Goal: Task Accomplishment & Management: Use online tool/utility

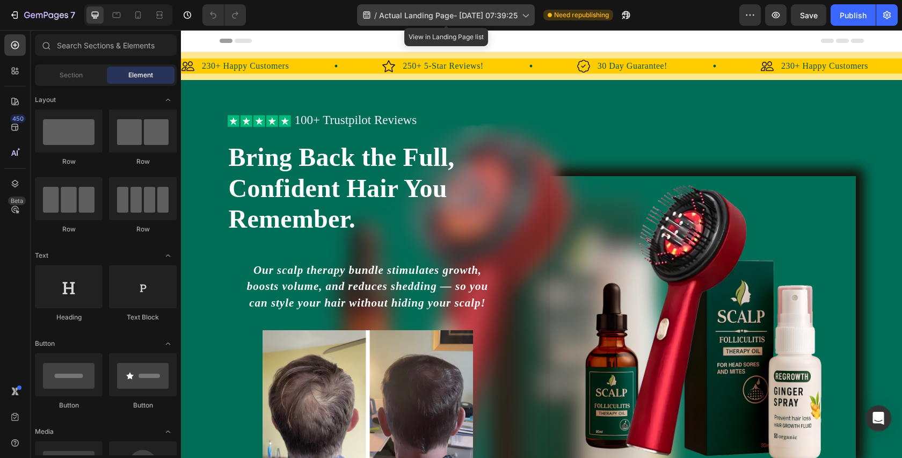
click at [529, 14] on icon at bounding box center [525, 15] width 11 height 11
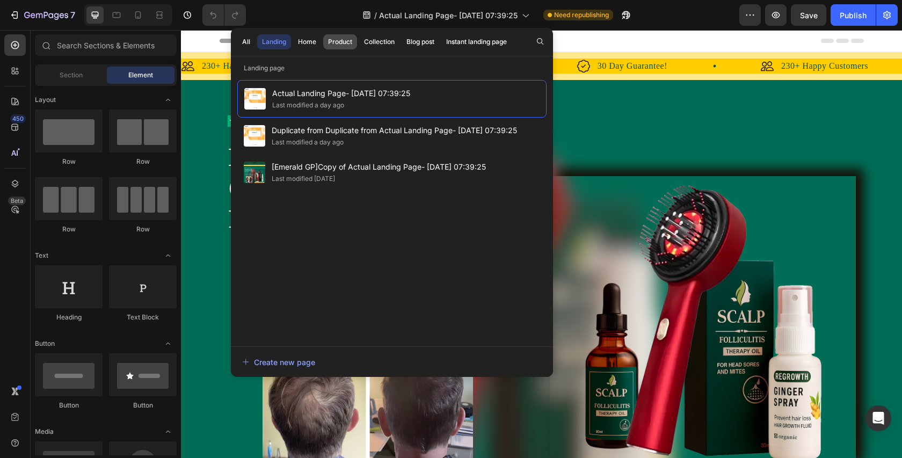
click at [359, 36] on button "Product" at bounding box center [379, 41] width 40 height 15
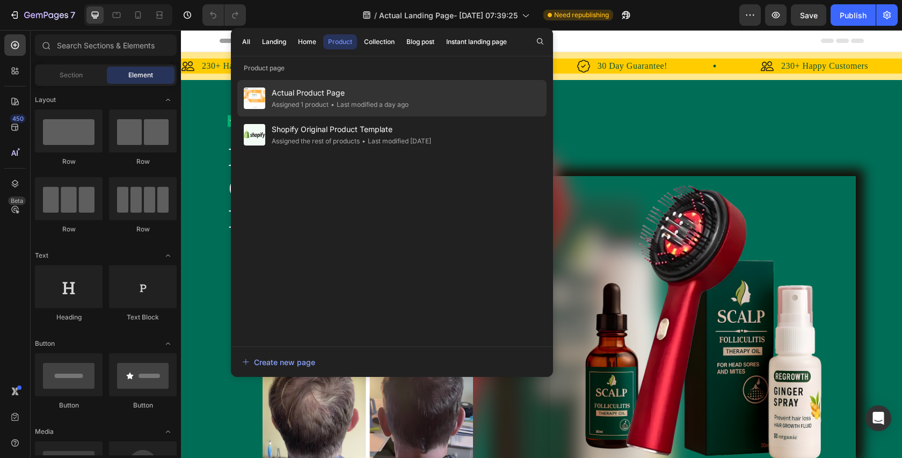
click at [323, 99] on div "Assigned 1 product" at bounding box center [300, 104] width 57 height 11
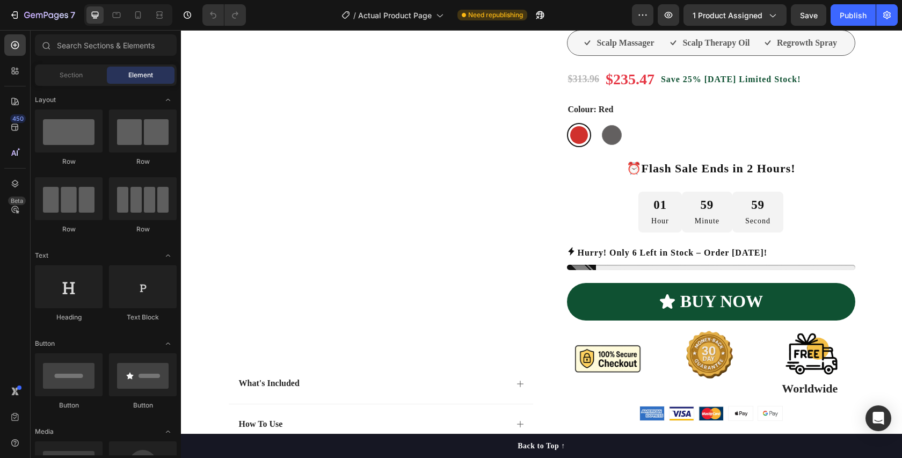
scroll to position [258, 0]
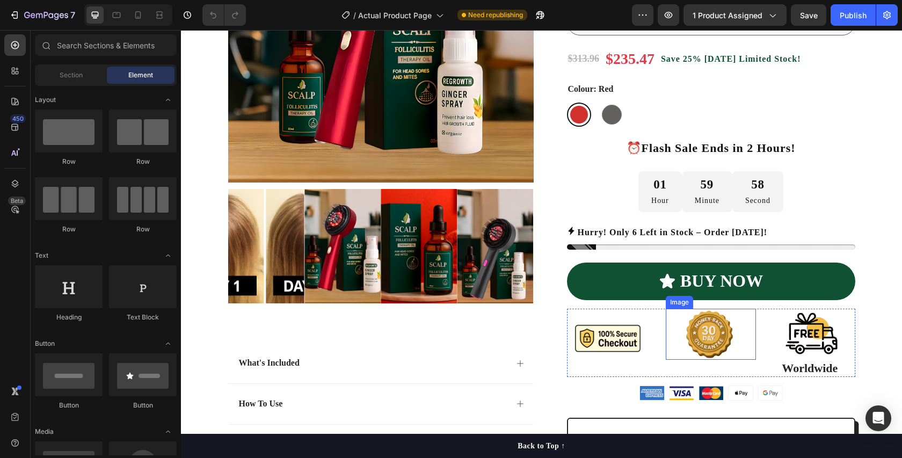
click at [705, 343] on img at bounding box center [710, 334] width 90 height 51
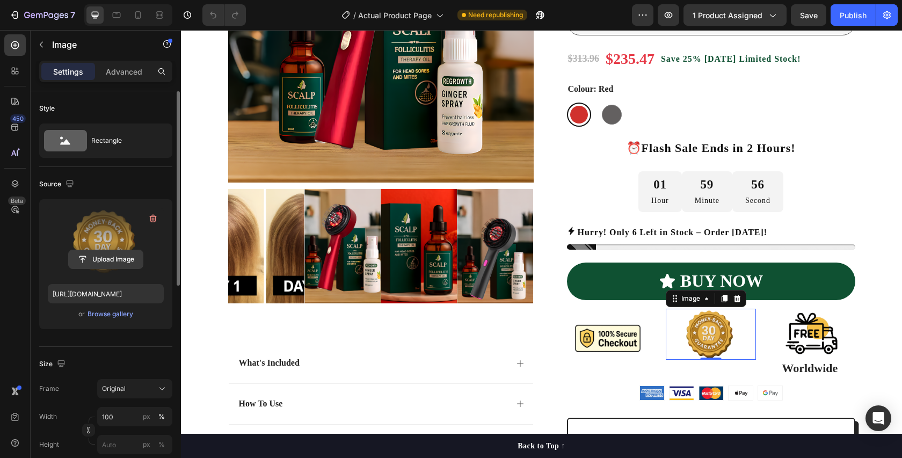
click at [102, 250] on button "Upload Image" at bounding box center [105, 259] width 75 height 19
click at [105, 259] on input "file" at bounding box center [106, 259] width 74 height 18
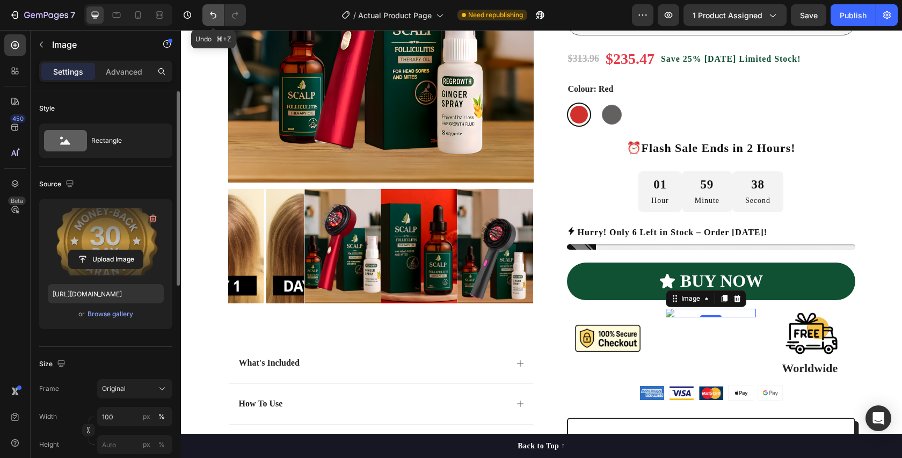
click at [213, 17] on icon "Undo/Redo" at bounding box center [213, 15] width 11 height 11
click at [102, 246] on label at bounding box center [106, 242] width 116 height 68
click at [102, 250] on input "file" at bounding box center [106, 259] width 74 height 18
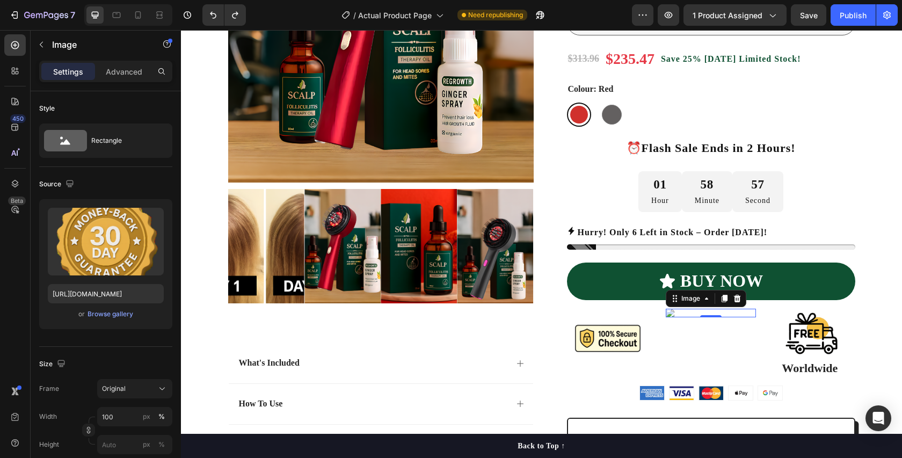
click at [102, 256] on div "Upload Image" at bounding box center [106, 242] width 116 height 68
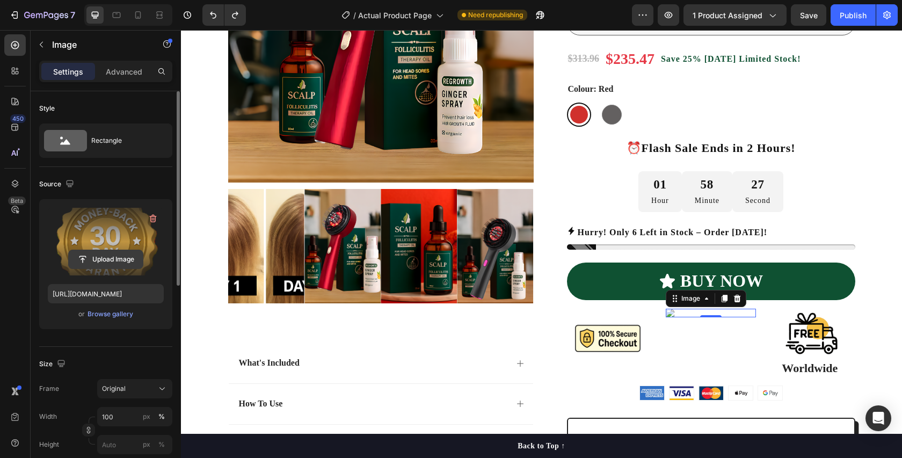
click at [107, 258] on input "file" at bounding box center [106, 259] width 74 height 18
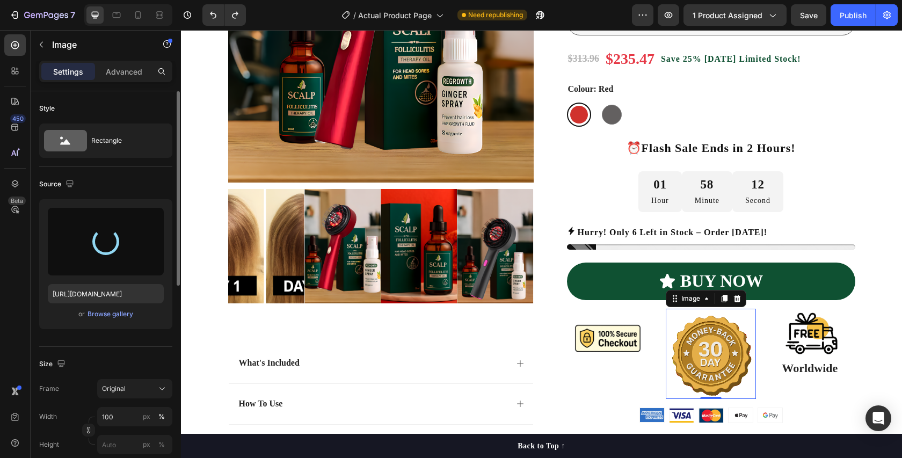
type input "https://cdn.shopify.com/s/files/1/0738/7168/7893/files/gempages_579959335975649…"
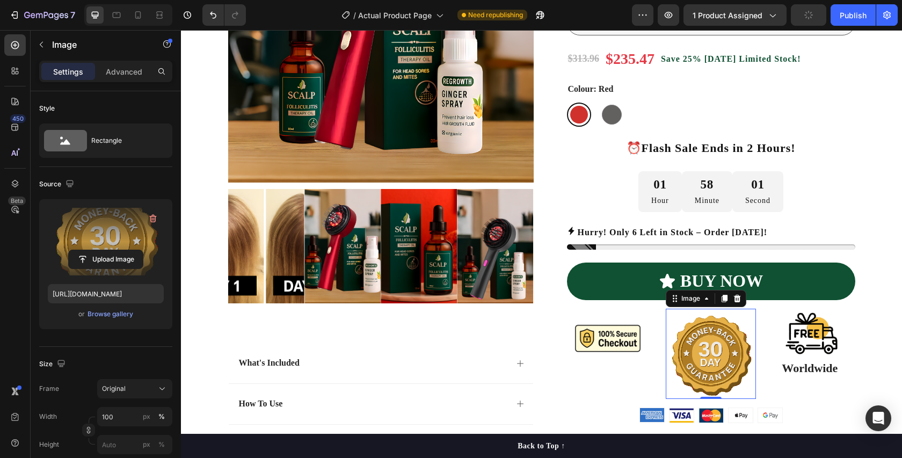
click at [718, 381] on img at bounding box center [710, 354] width 90 height 90
drag, startPoint x: 711, startPoint y: 397, endPoint x: 710, endPoint y: 371, distance: 26.3
click at [710, 371] on div "Image 0" at bounding box center [710, 354] width 90 height 90
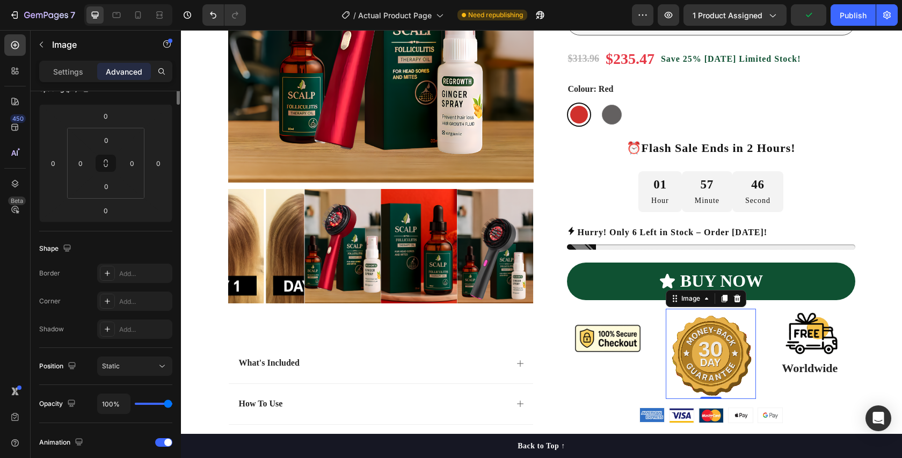
scroll to position [0, 0]
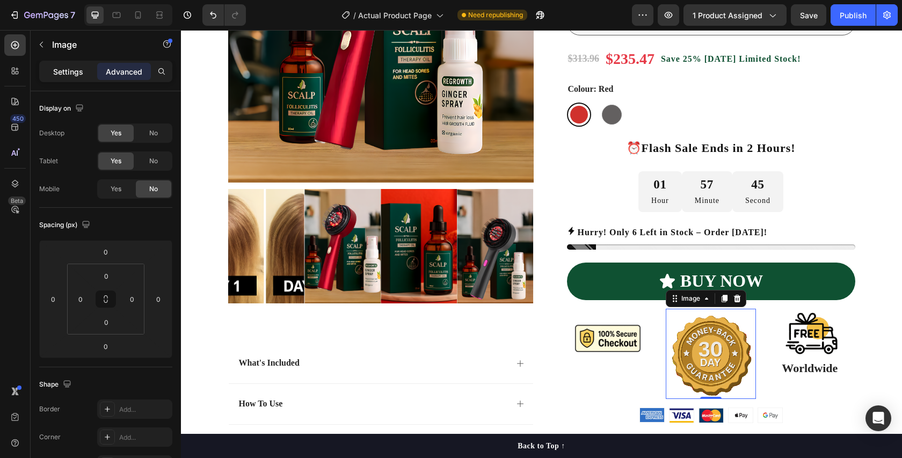
click at [70, 74] on p "Settings" at bounding box center [68, 71] width 30 height 11
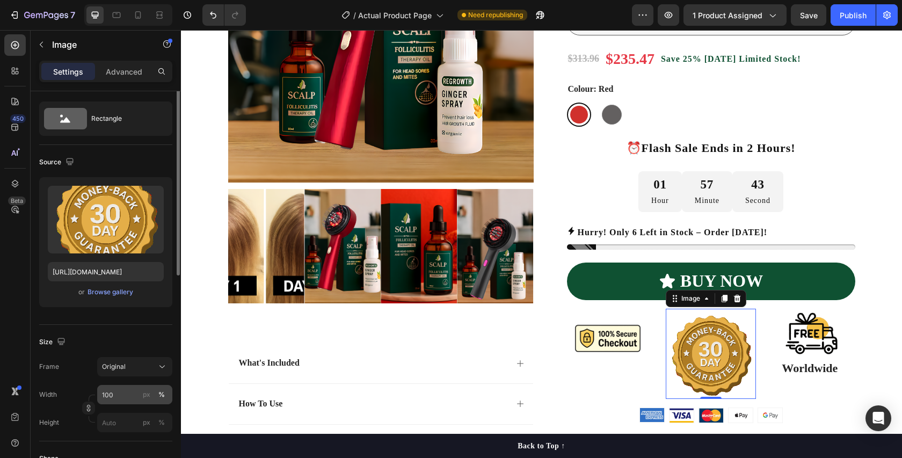
scroll to position [48, 0]
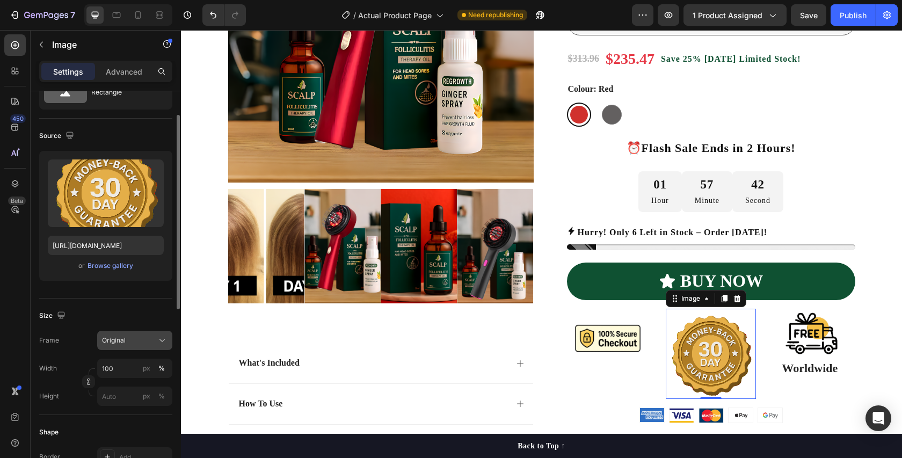
click at [162, 343] on icon at bounding box center [162, 340] width 11 height 11
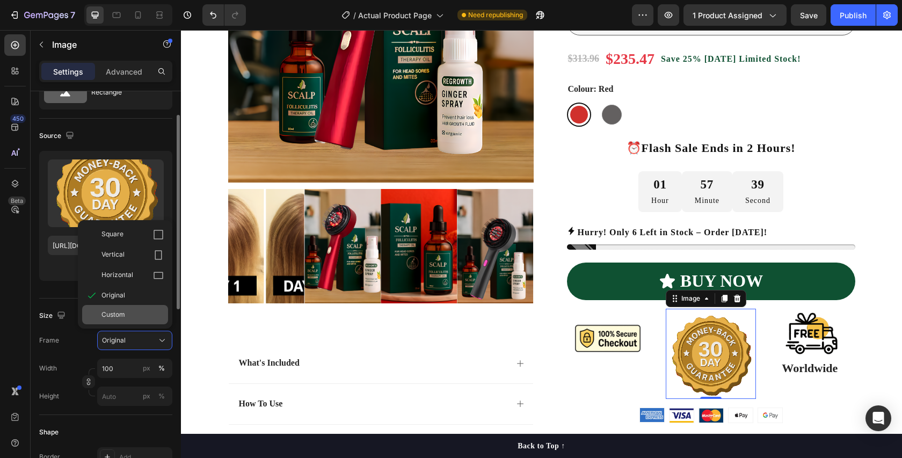
click at [130, 318] on div "Custom" at bounding box center [132, 315] width 62 height 10
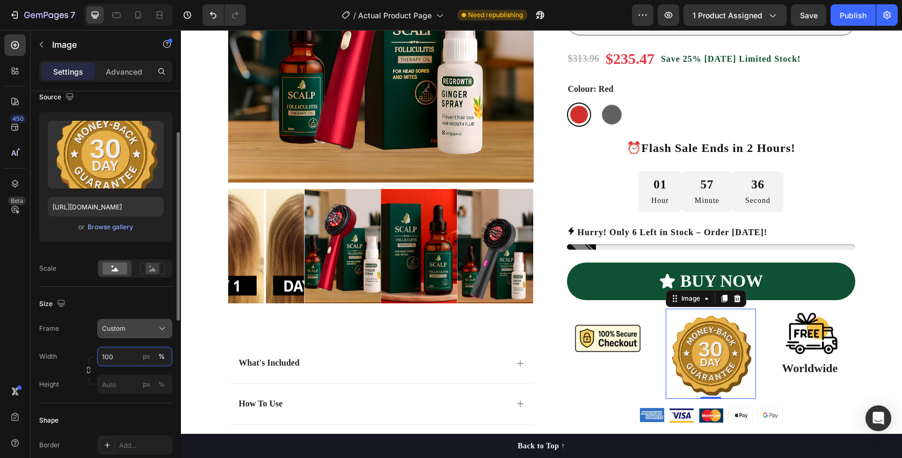
scroll to position [95, 0]
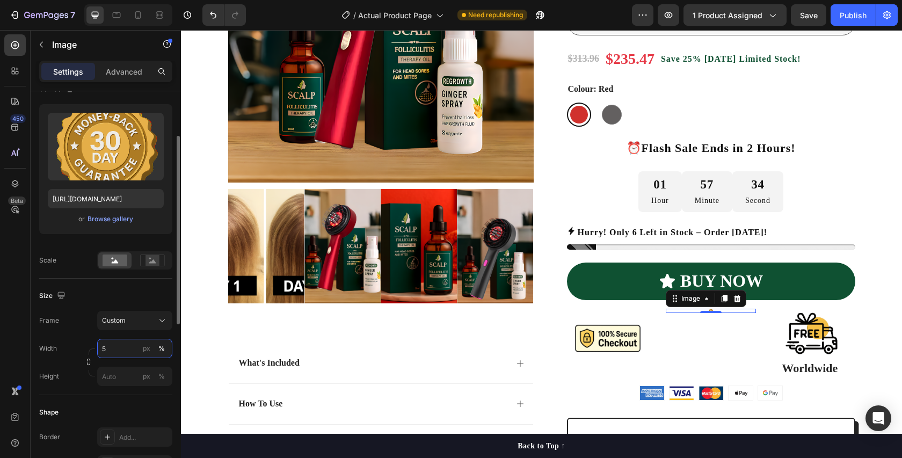
type input "50"
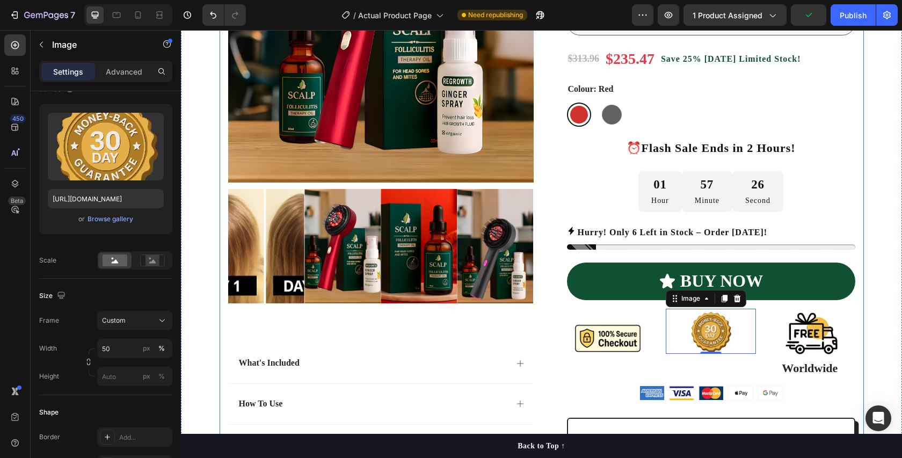
click at [532, 323] on div "Product Images What's Included How To Use How It Works When Will I see Hair Gro…" at bounding box center [380, 222] width 305 height 690
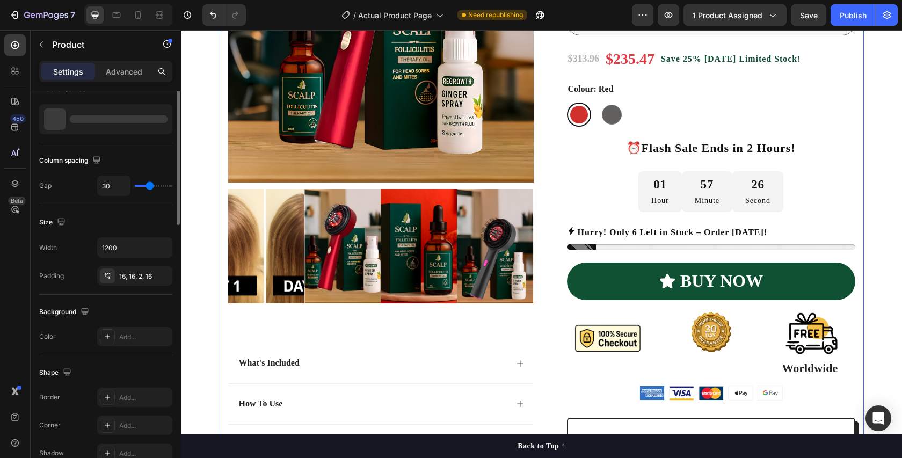
scroll to position [0, 0]
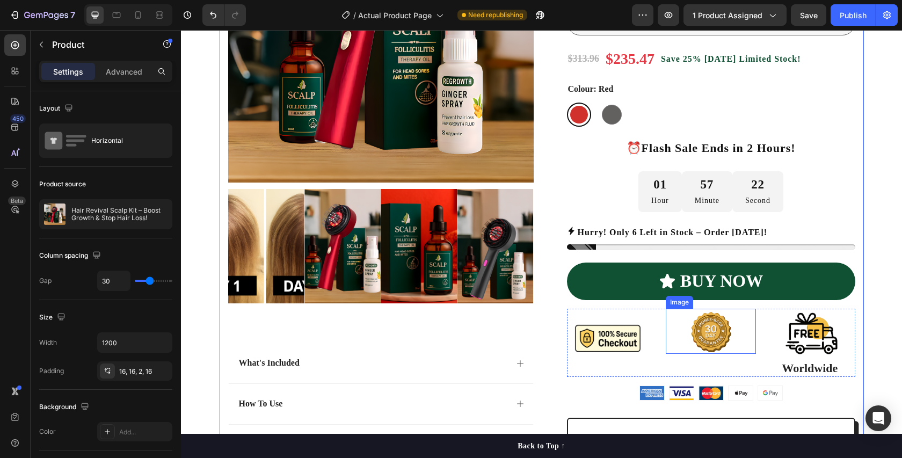
click at [705, 335] on img at bounding box center [710, 331] width 45 height 45
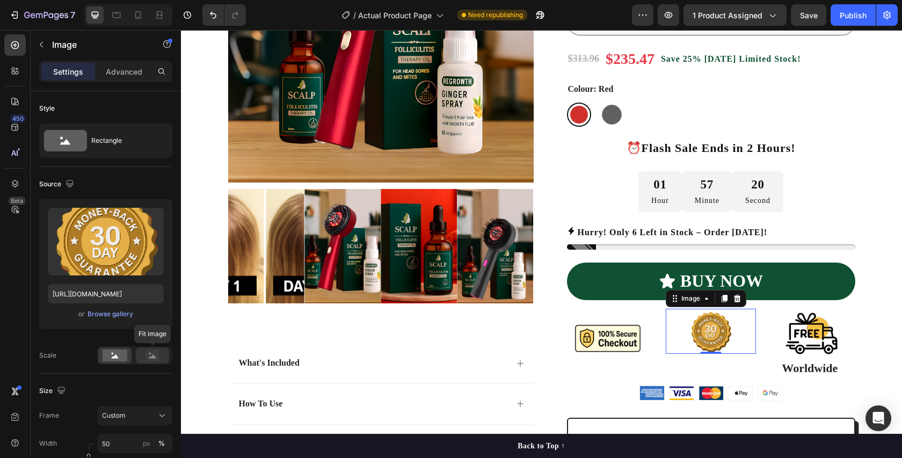
click at [150, 357] on icon at bounding box center [152, 356] width 7 height 4
click at [114, 358] on rect at bounding box center [115, 355] width 25 height 12
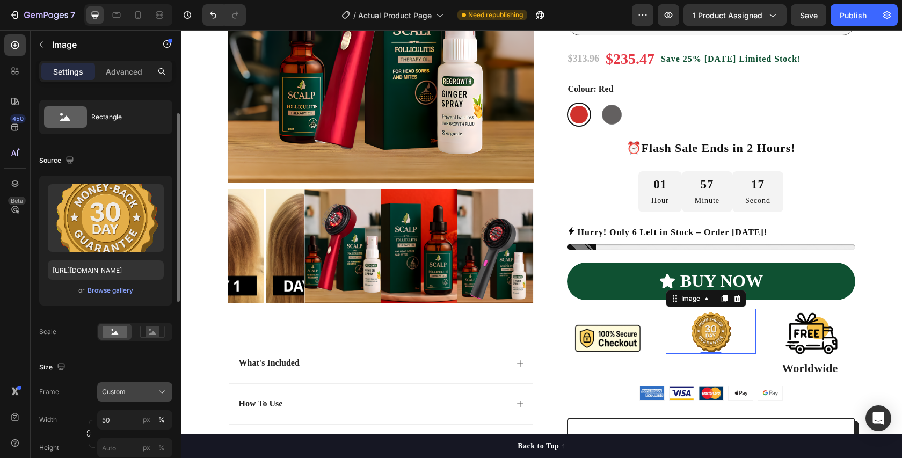
scroll to position [46, 0]
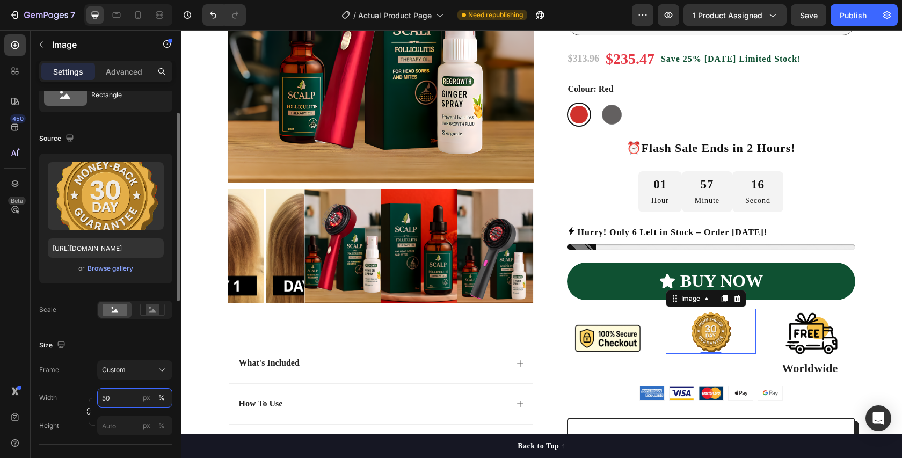
click at [125, 394] on input "50" at bounding box center [134, 397] width 75 height 19
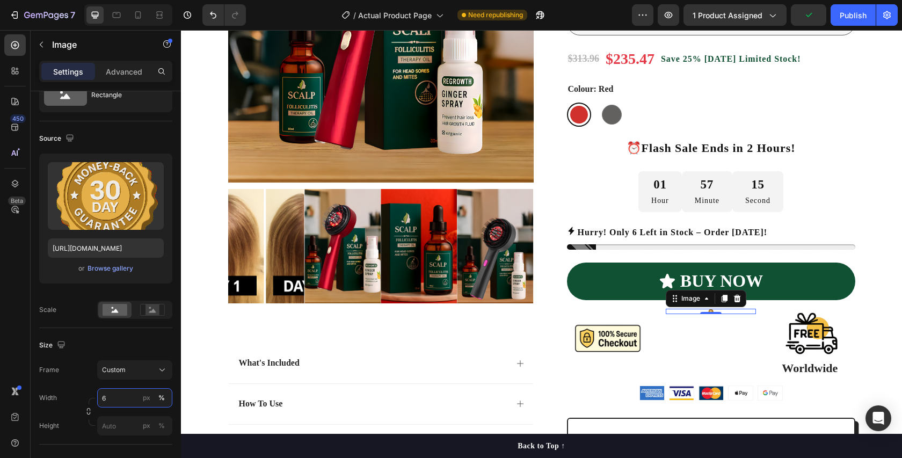
type input "60"
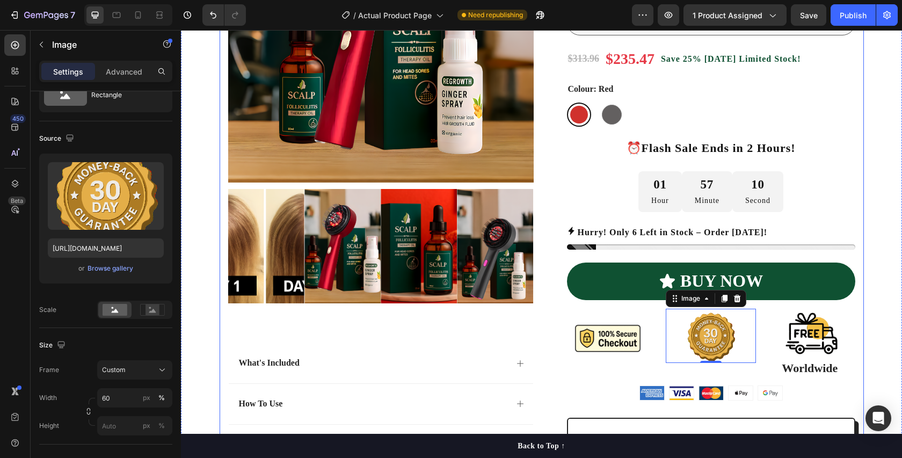
click at [404, 332] on div "Product Images What's Included How To Use How It Works When Will I see Hair Gro…" at bounding box center [380, 222] width 305 height 690
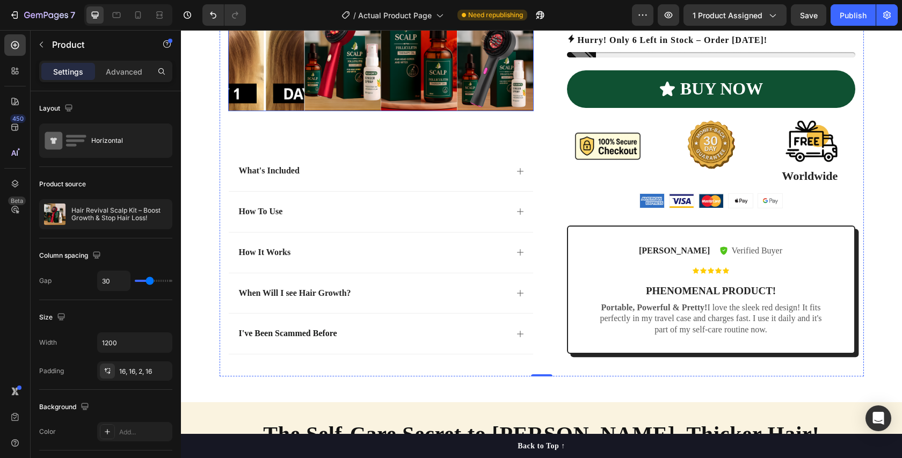
scroll to position [471, 0]
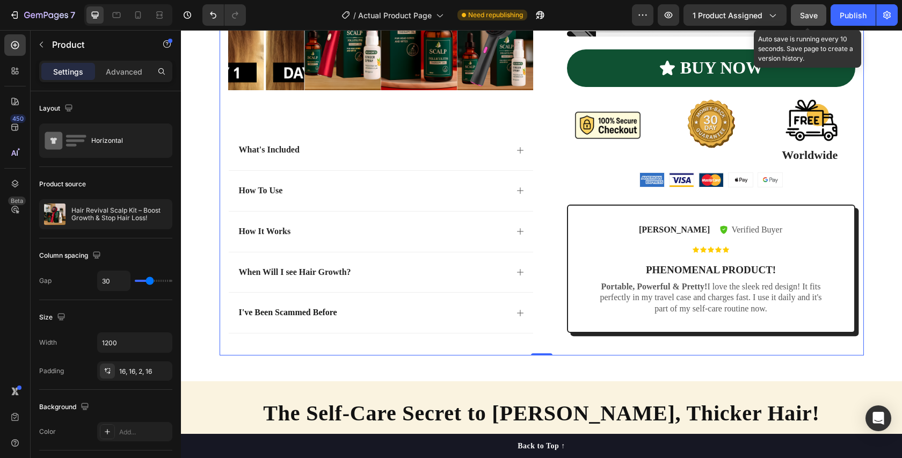
click at [808, 12] on span "Save" at bounding box center [809, 15] width 18 height 9
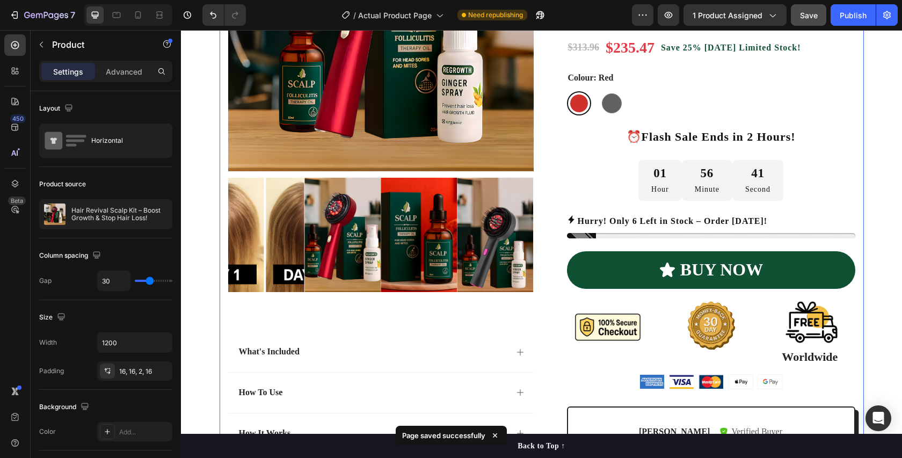
scroll to position [197, 0]
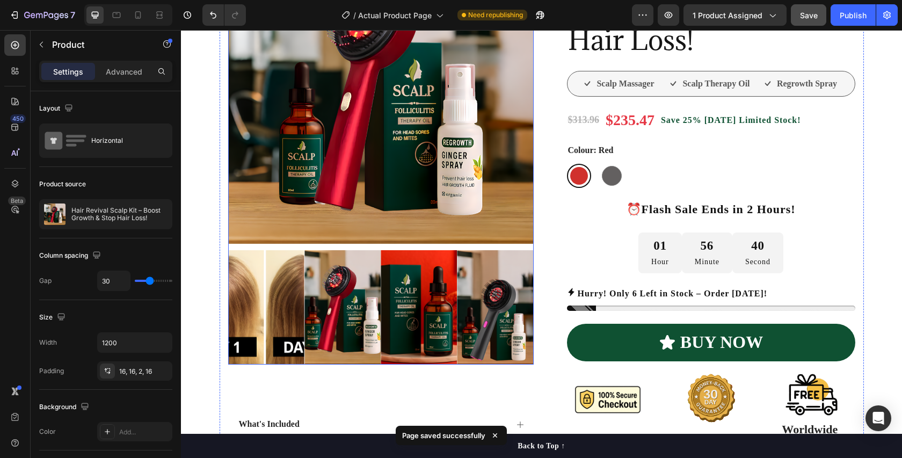
click at [274, 279] on img at bounding box center [266, 307] width 76 height 114
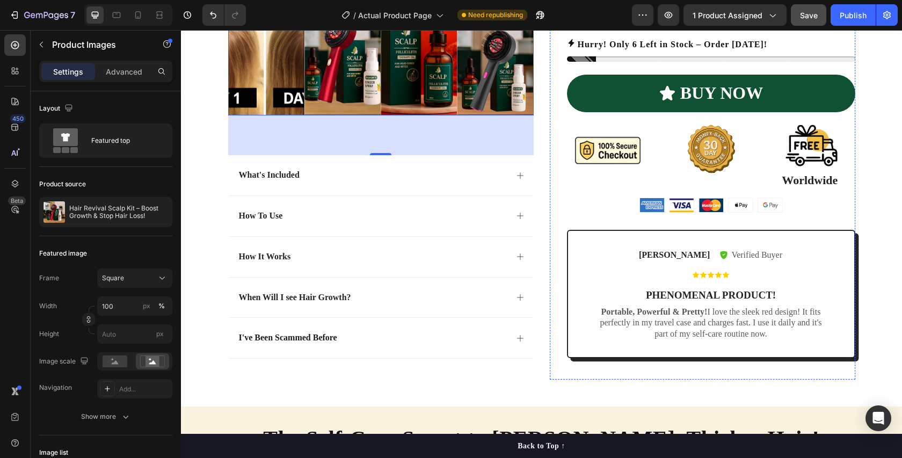
scroll to position [487, 0]
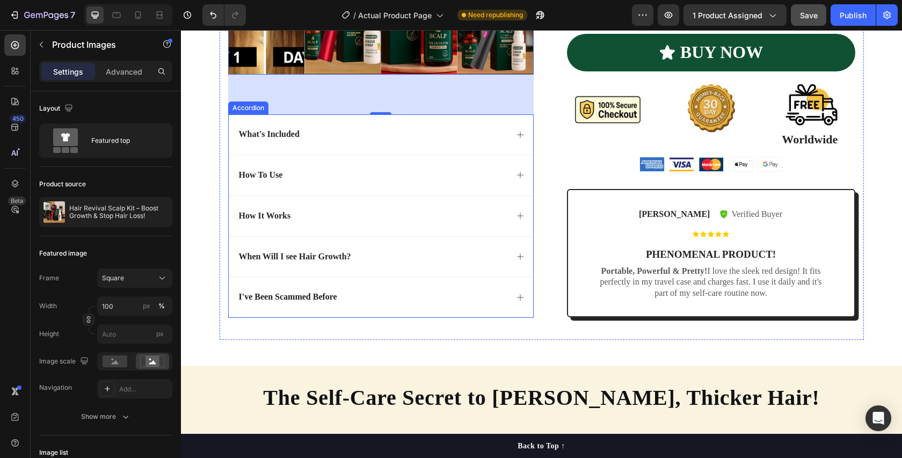
click at [389, 178] on div "How To Use" at bounding box center [372, 175] width 270 height 14
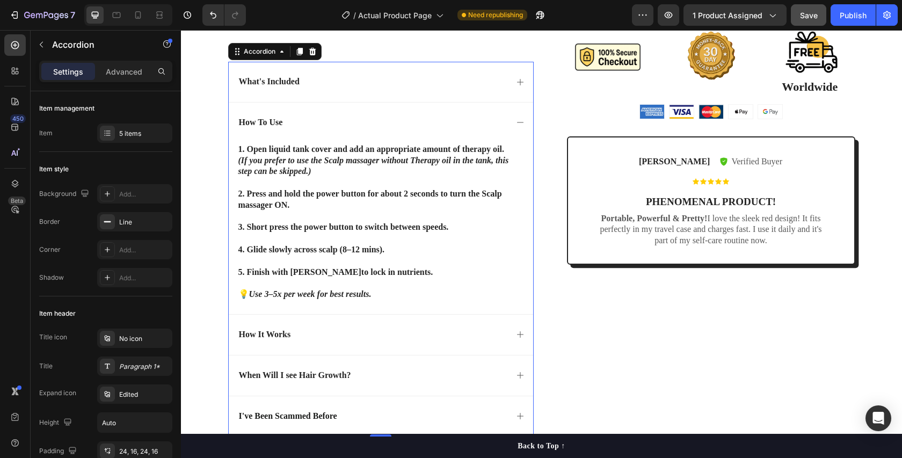
scroll to position [583, 0]
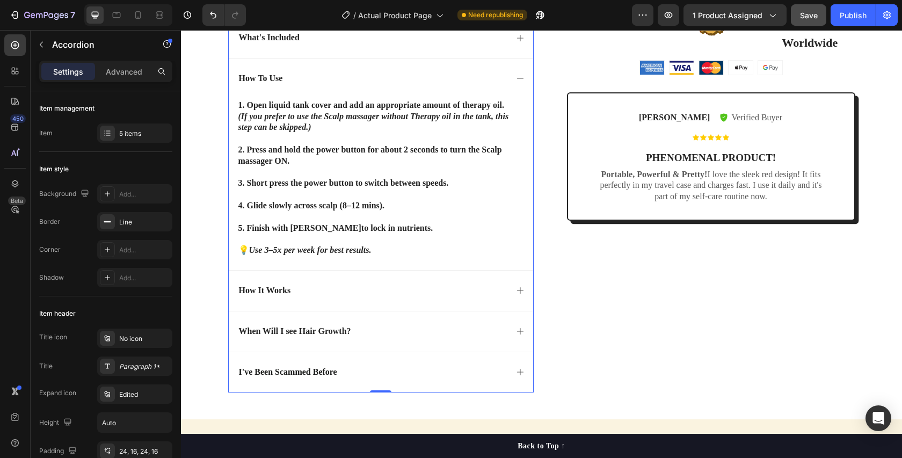
click at [367, 281] on div "How It Works" at bounding box center [381, 290] width 304 height 40
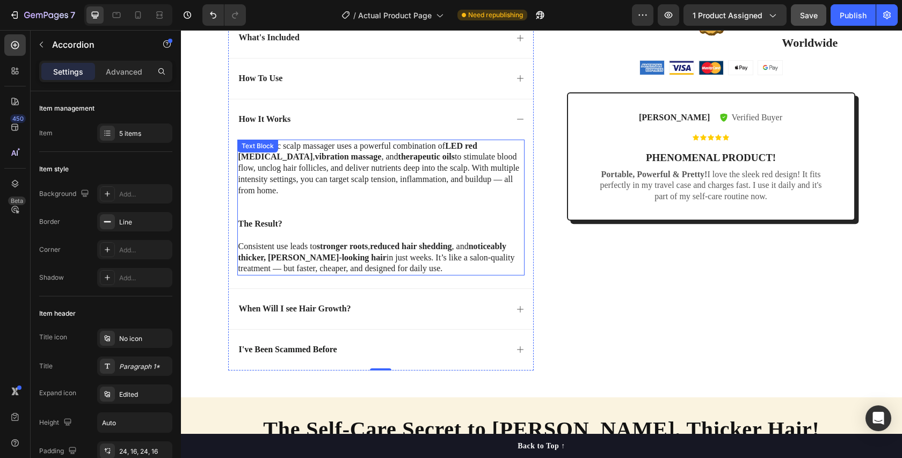
click at [267, 158] on div "This electric scalp massager uses a powerful combination of LED red light thera…" at bounding box center [380, 208] width 287 height 136
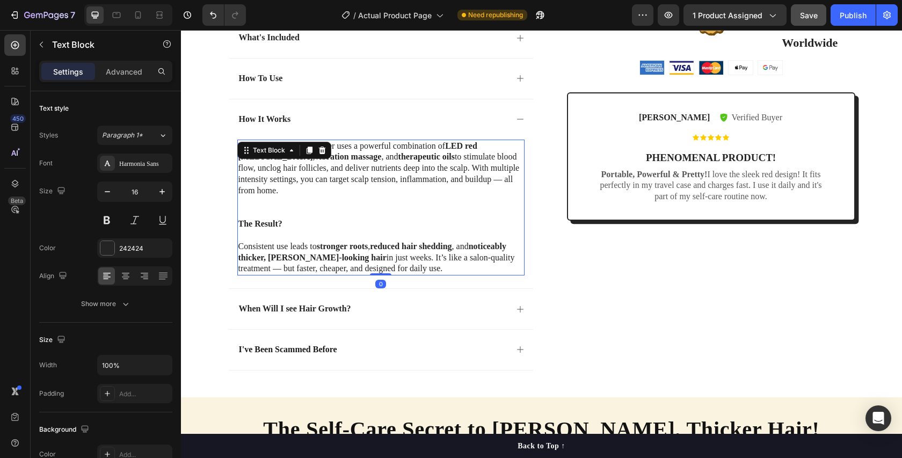
click at [283, 177] on p "This electric scalp massager uses a powerful combination of LED red light thera…" at bounding box center [380, 169] width 285 height 56
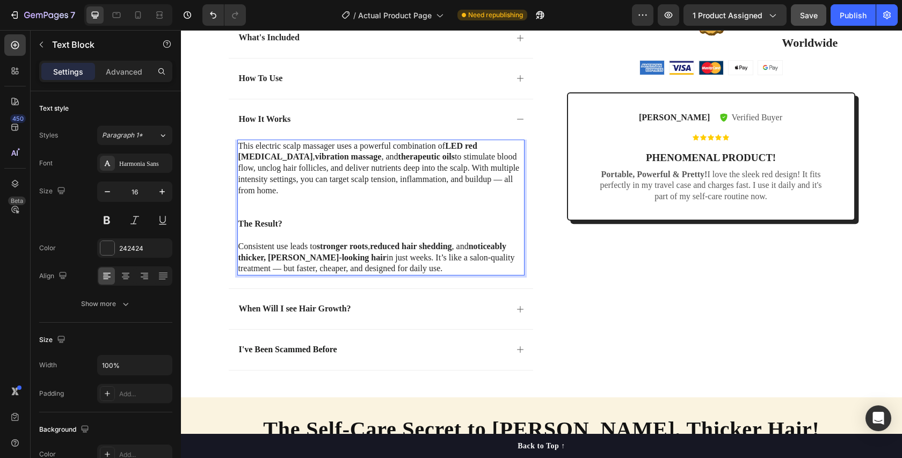
click at [269, 160] on p "This electric scalp massager uses a powerful combination of LED red light thera…" at bounding box center [380, 169] width 285 height 56
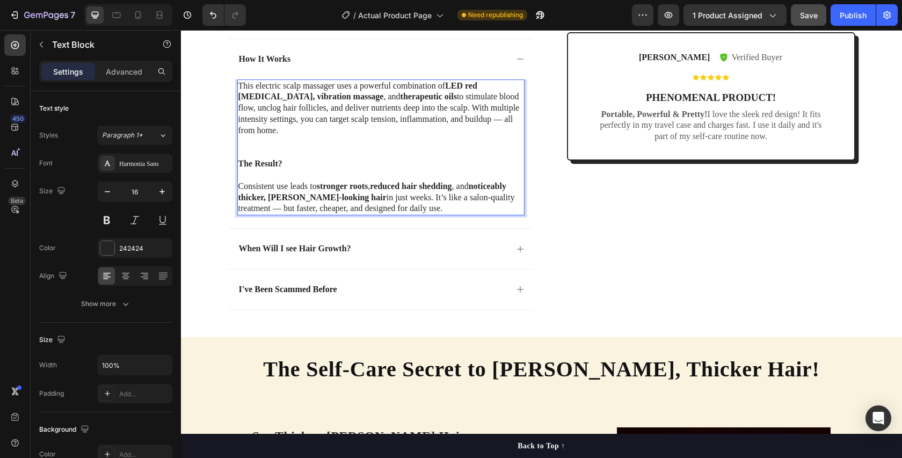
scroll to position [648, 0]
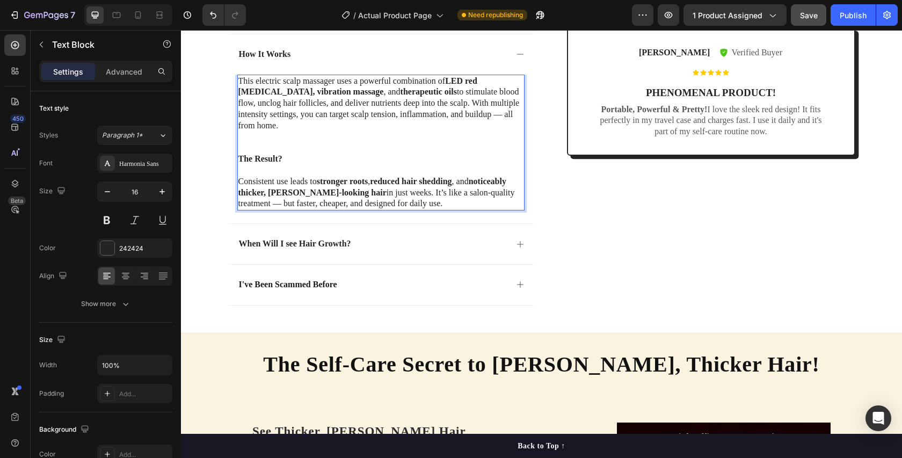
click at [413, 191] on p "Consistent use leads to stronger roots , reduced hair shedding , and noticeably…" at bounding box center [380, 192] width 285 height 33
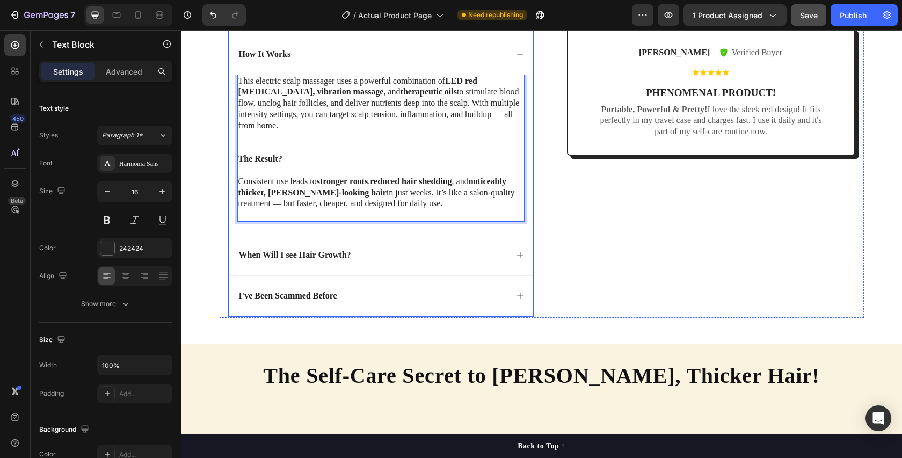
click at [396, 248] on div "When Will I see Hair Growth?" at bounding box center [372, 255] width 270 height 14
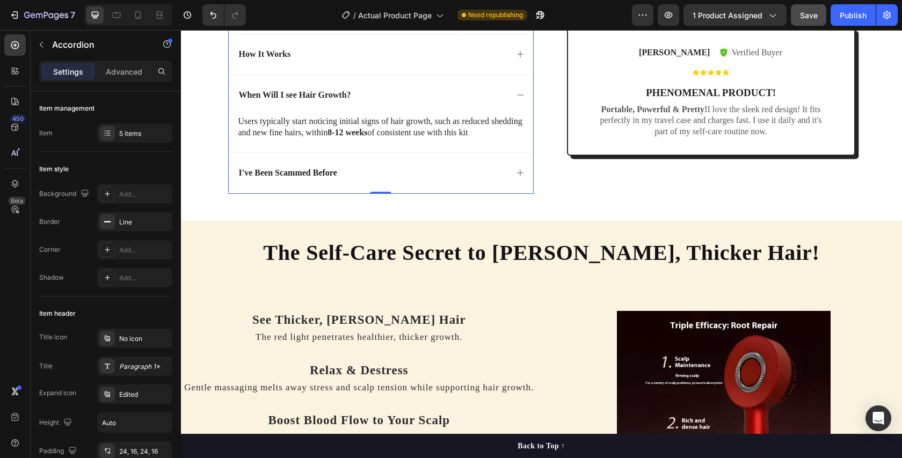
click at [321, 172] on span "I've Been Scammed Before" at bounding box center [288, 172] width 98 height 9
click at [363, 173] on div "I've Been Scammed Before" at bounding box center [372, 173] width 270 height 14
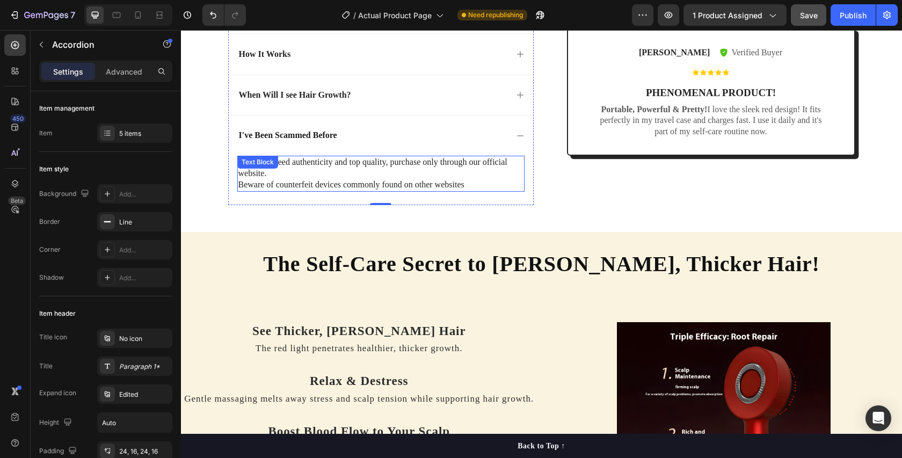
click at [240, 187] on p "Beware of counterfeit devices commonly found on other websites" at bounding box center [380, 184] width 285 height 11
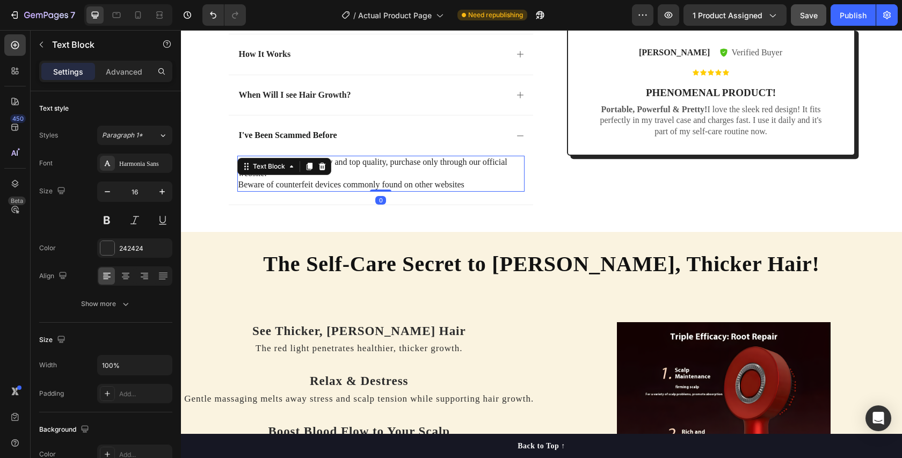
click at [238, 187] on p "Beware of counterfeit devices commonly found on other websites" at bounding box center [380, 184] width 285 height 11
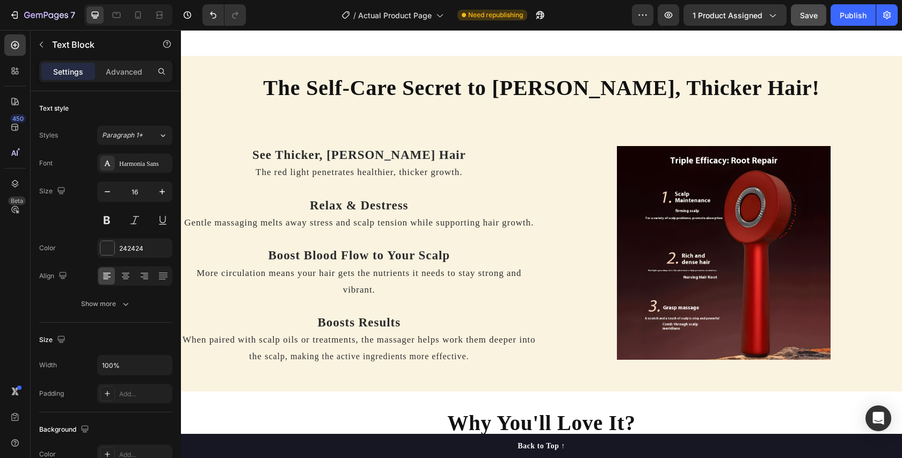
scroll to position [818, 0]
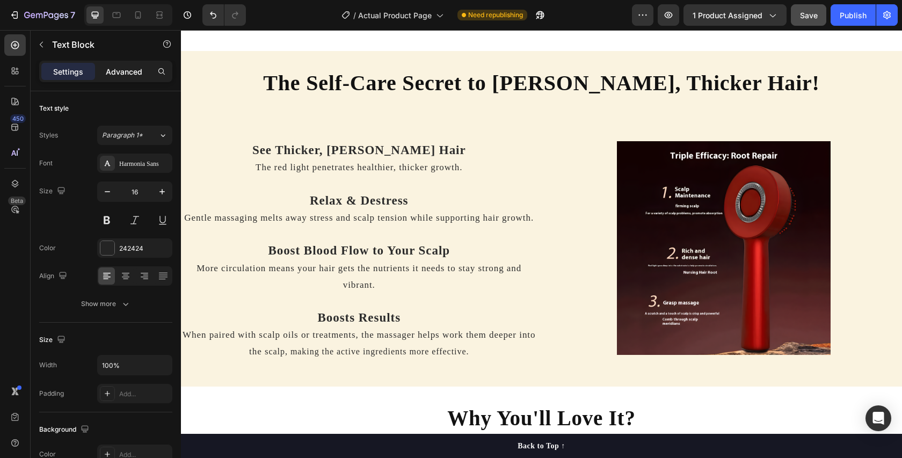
click at [126, 71] on p "Advanced" at bounding box center [124, 71] width 36 height 11
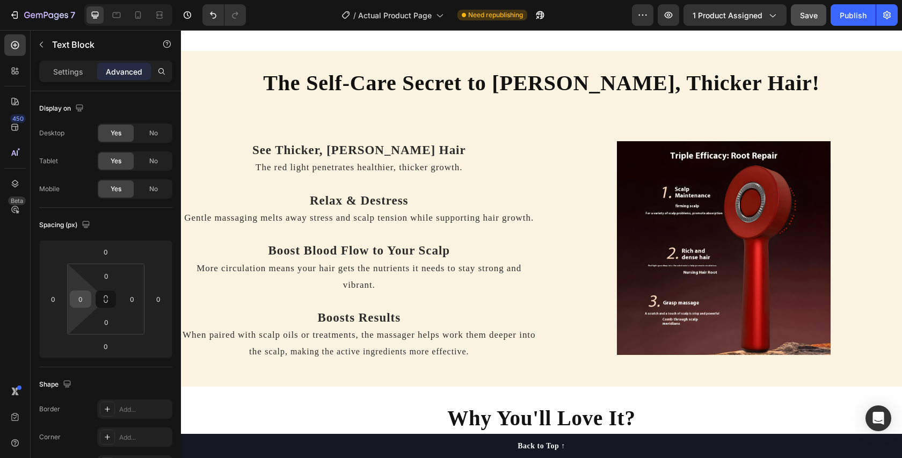
click at [85, 299] on input "0" at bounding box center [80, 299] width 16 height 16
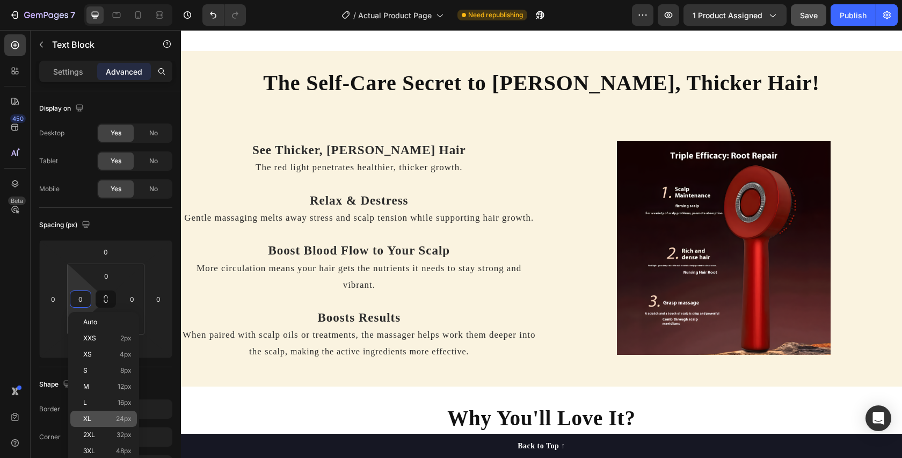
click at [125, 418] on span "24px" at bounding box center [124, 419] width 16 height 8
type input "24"
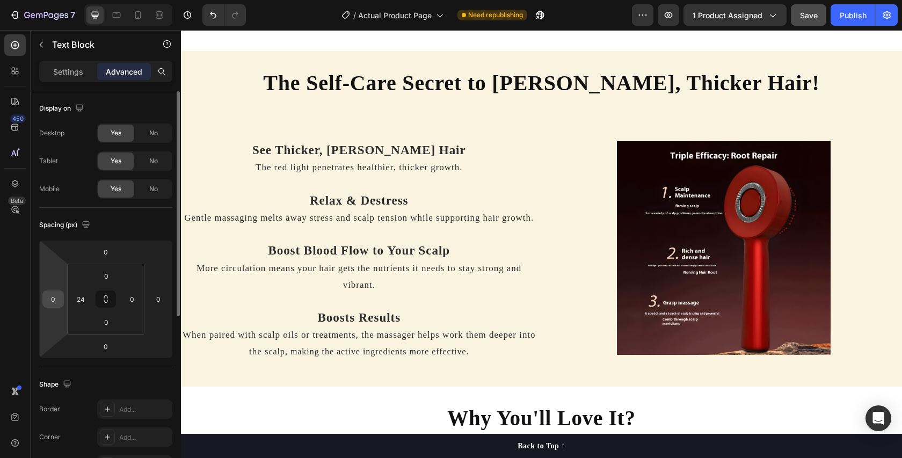
click at [54, 298] on input "0" at bounding box center [53, 299] width 16 height 16
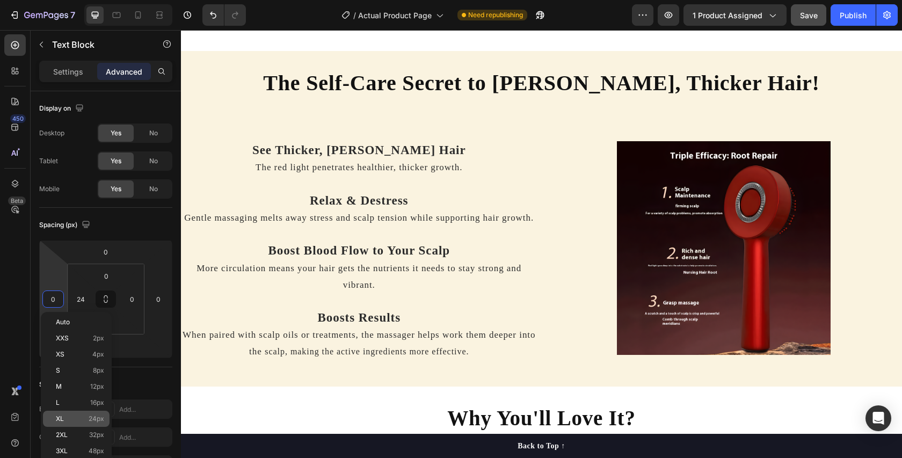
click at [100, 418] on span "24px" at bounding box center [97, 419] width 16 height 8
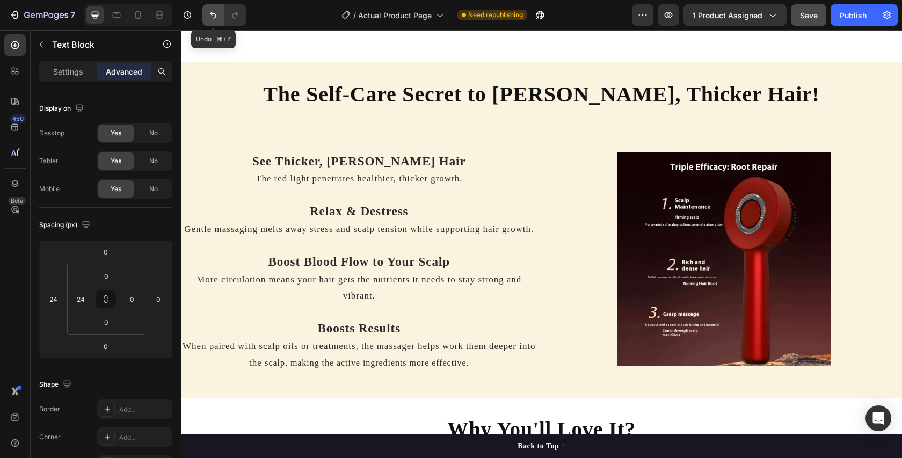
click at [214, 13] on icon "Undo/Redo" at bounding box center [213, 15] width 11 height 11
type input "0"
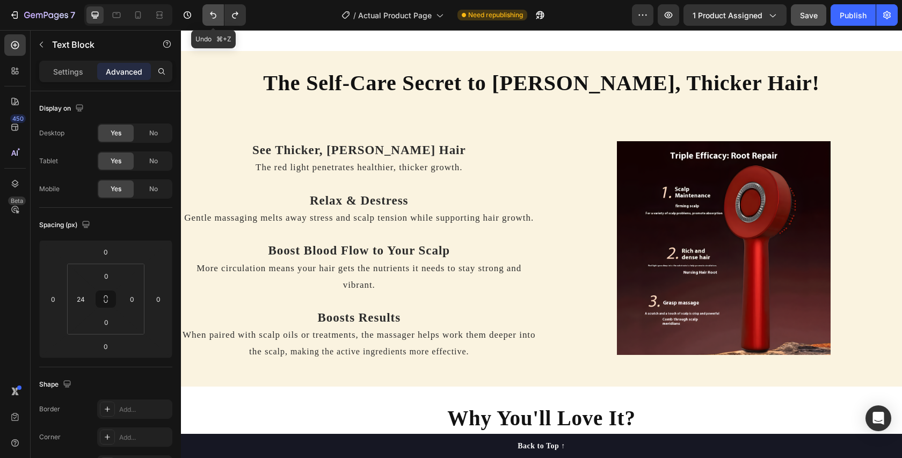
click at [214, 13] on icon "Undo/Redo" at bounding box center [213, 15] width 11 height 11
type input "0"
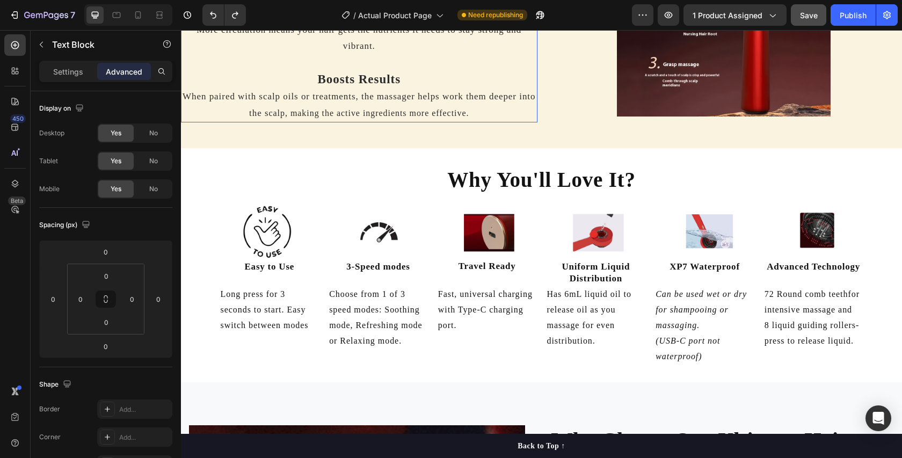
scroll to position [1074, 0]
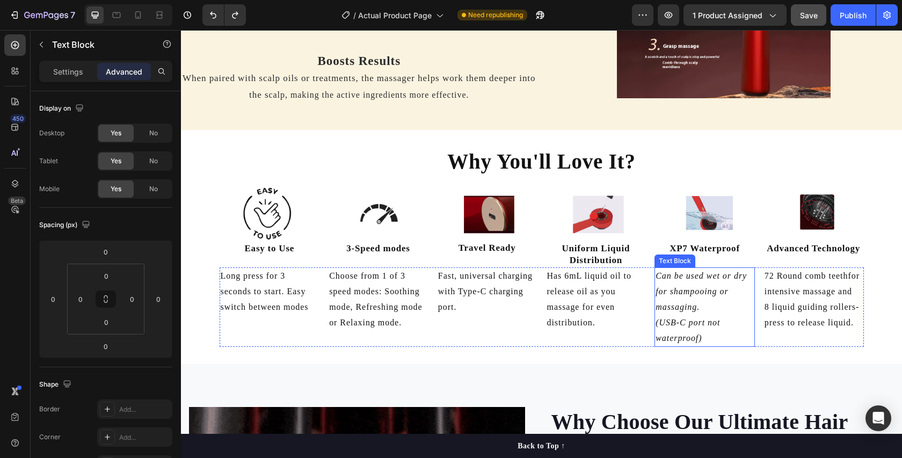
click at [659, 274] on p "Can be used wet or dry for shampooing or massaging." at bounding box center [704, 291] width 98 height 46
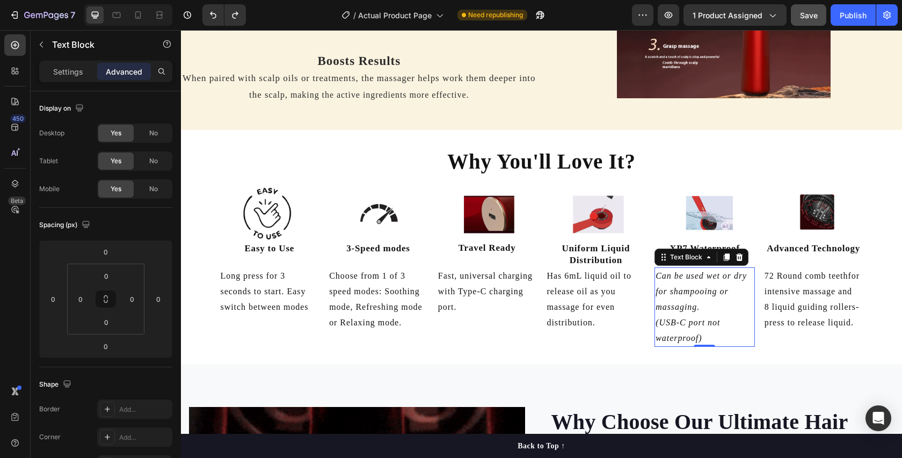
click at [657, 279] on p "Can be used wet or dry for shampooing or massaging." at bounding box center [704, 291] width 98 height 46
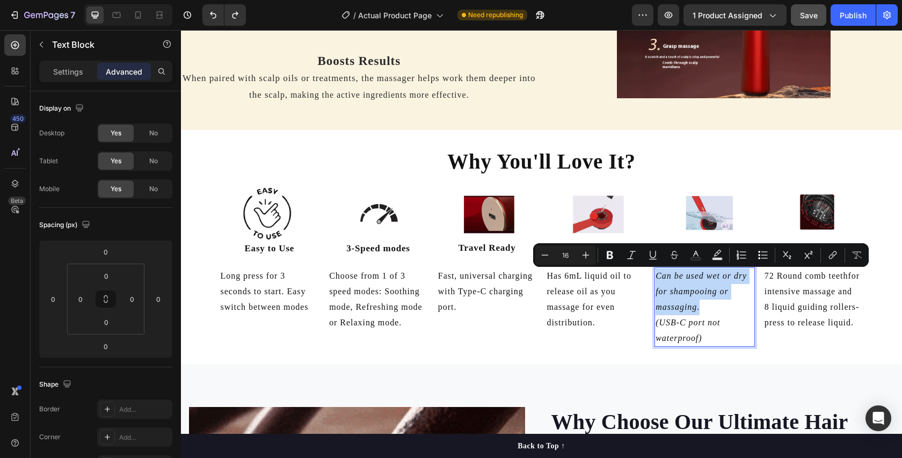
drag, startPoint x: 657, startPoint y: 279, endPoint x: 703, endPoint y: 308, distance: 53.3
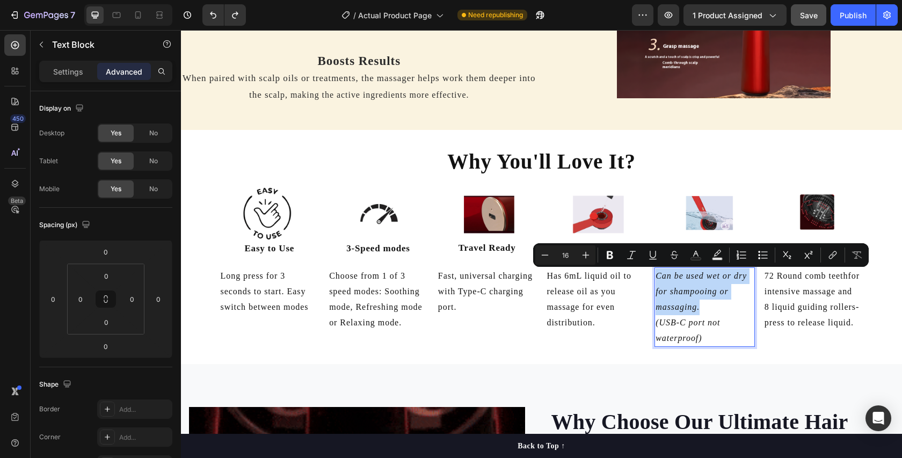
click at [703, 308] on p "Can be used wet or dry for shampooing or massaging." at bounding box center [704, 291] width 98 height 46
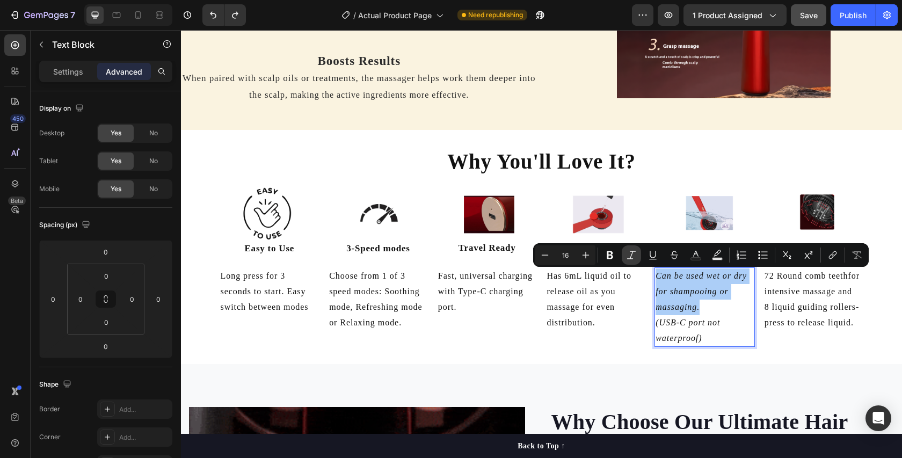
click at [633, 254] on icon "Editor contextual toolbar" at bounding box center [631, 255] width 11 height 11
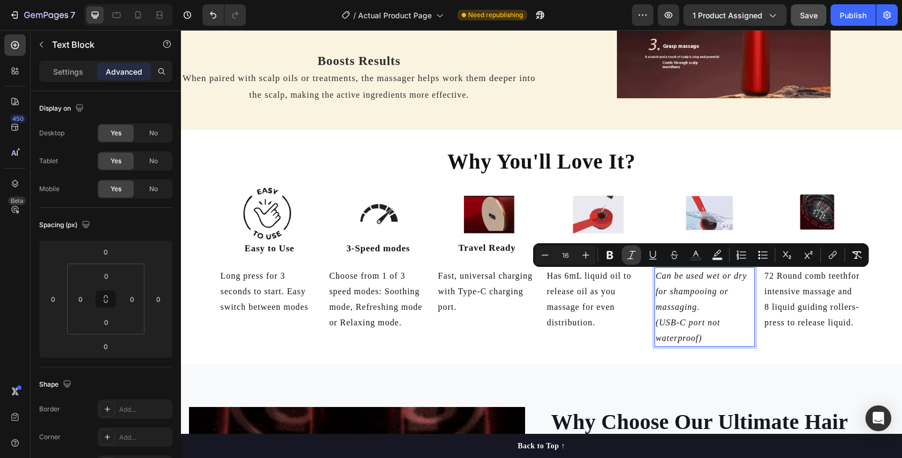
click at [632, 254] on icon "Editor contextual toolbar" at bounding box center [631, 255] width 9 height 8
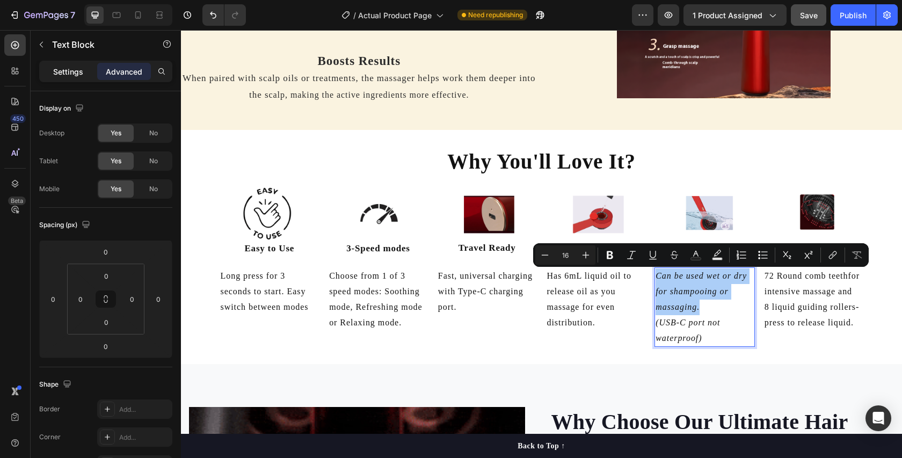
click at [70, 76] on p "Settings" at bounding box center [68, 71] width 30 height 11
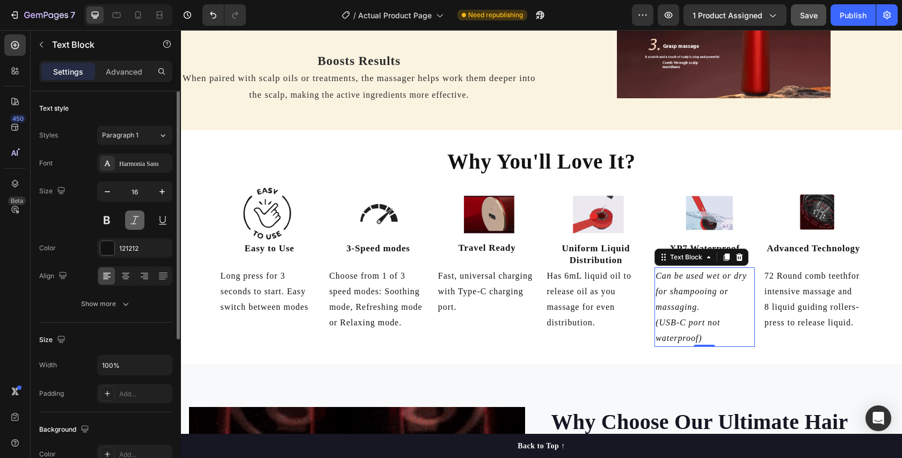
click at [131, 225] on button at bounding box center [134, 219] width 19 height 19
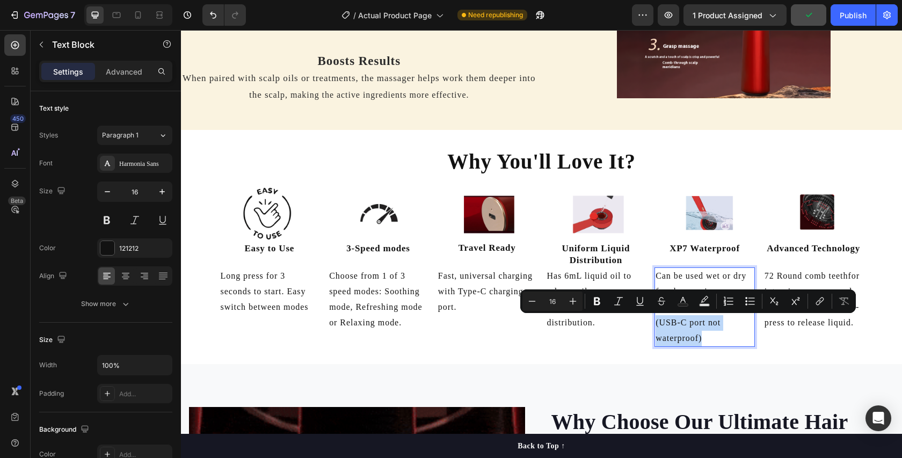
drag, startPoint x: 656, startPoint y: 325, endPoint x: 723, endPoint y: 333, distance: 67.6
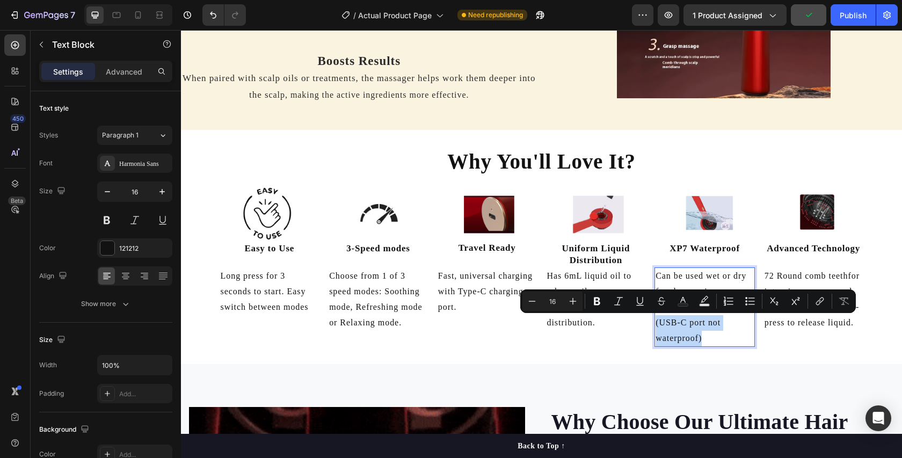
click at [723, 334] on p "(USB-C port not waterproof)" at bounding box center [704, 330] width 98 height 31
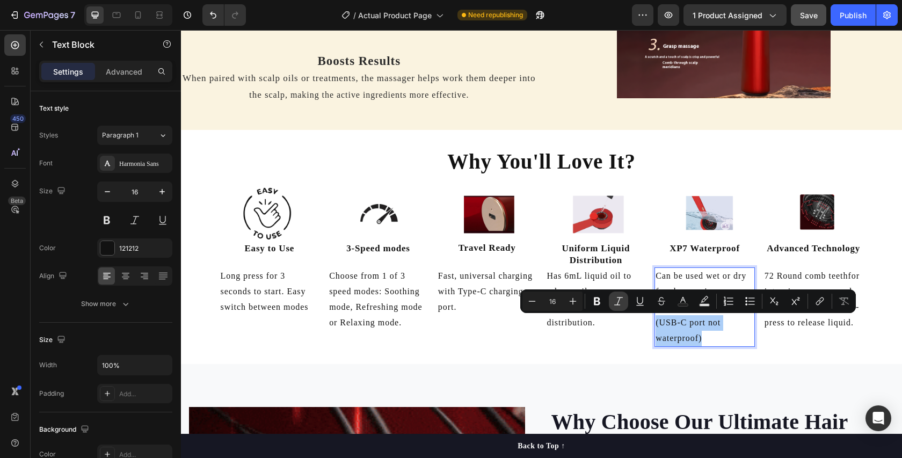
click at [619, 301] on icon "Editor contextual toolbar" at bounding box center [618, 301] width 11 height 11
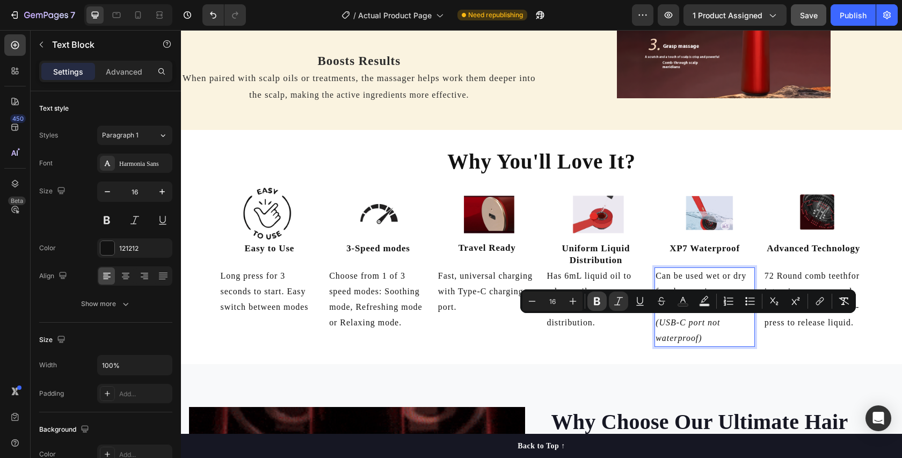
click at [599, 301] on icon "Editor contextual toolbar" at bounding box center [597, 301] width 6 height 8
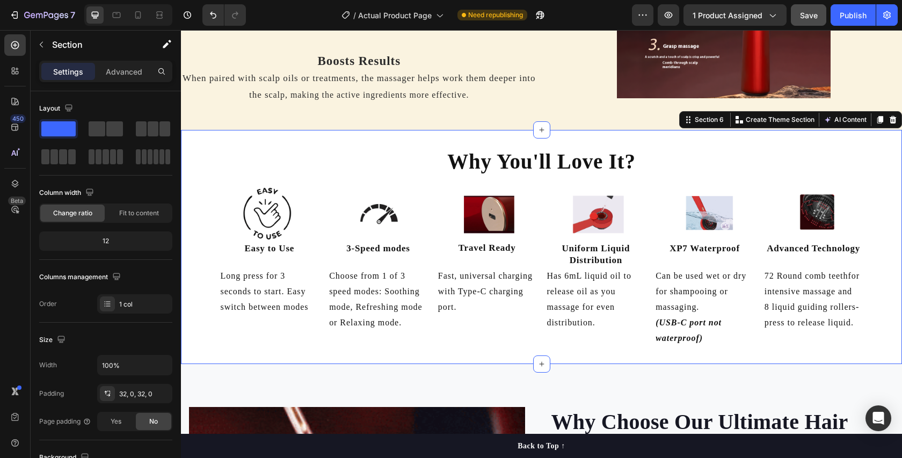
click at [789, 348] on div "Why You'll Love It? Heading Row Image Image Image Image Image Image Row Easy to…" at bounding box center [541, 247] width 721 height 234
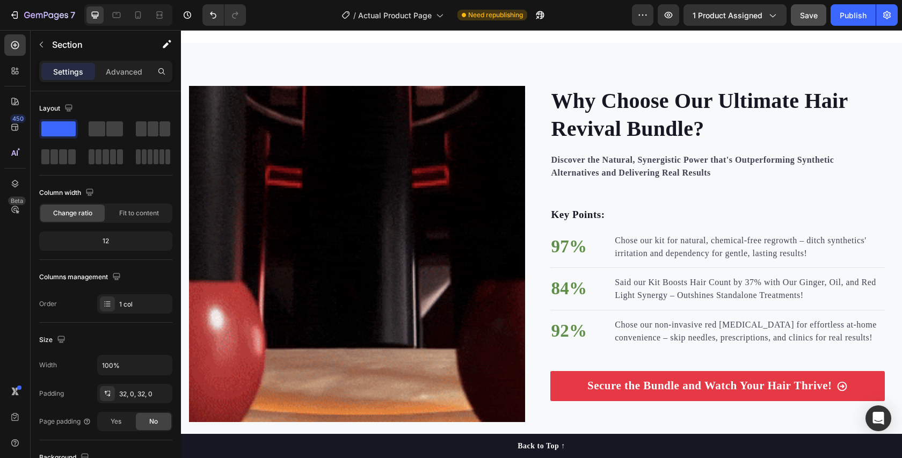
scroll to position [1556, 0]
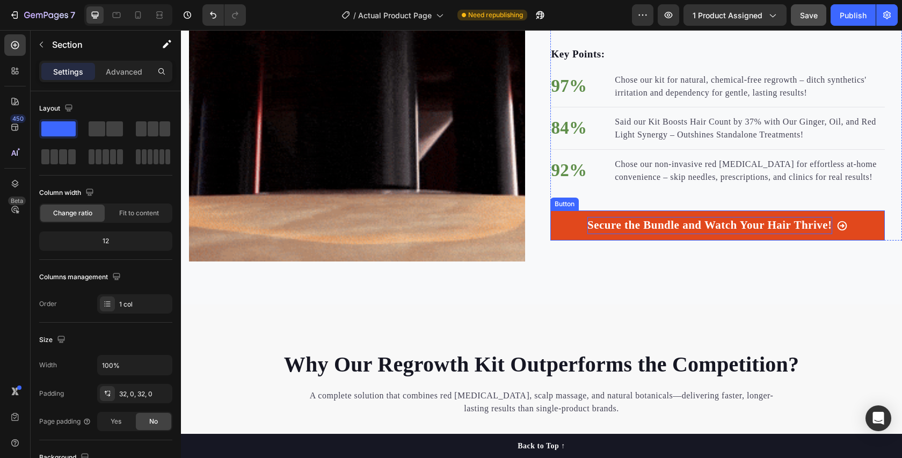
click at [590, 221] on p "Secure the Bundle and Watch Your Hair Thrive!" at bounding box center [709, 225] width 245 height 17
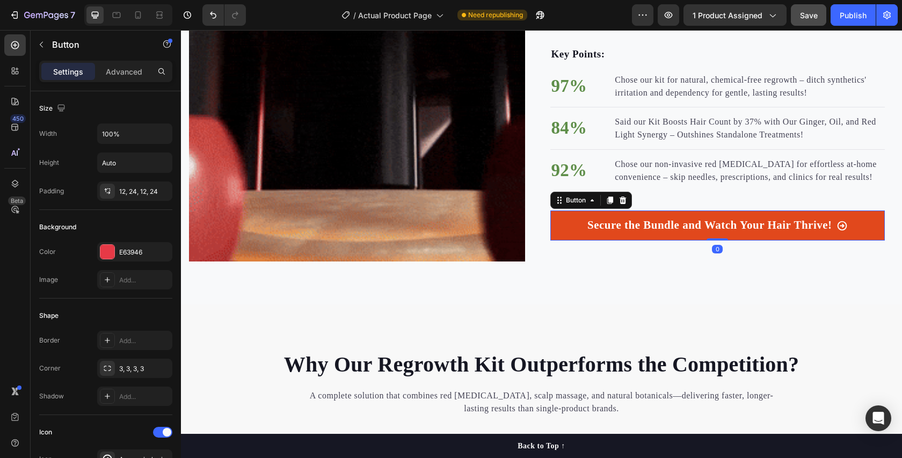
click at [560, 222] on link "Secure the Bundle and Watch Your Hair Thrive!" at bounding box center [717, 225] width 335 height 30
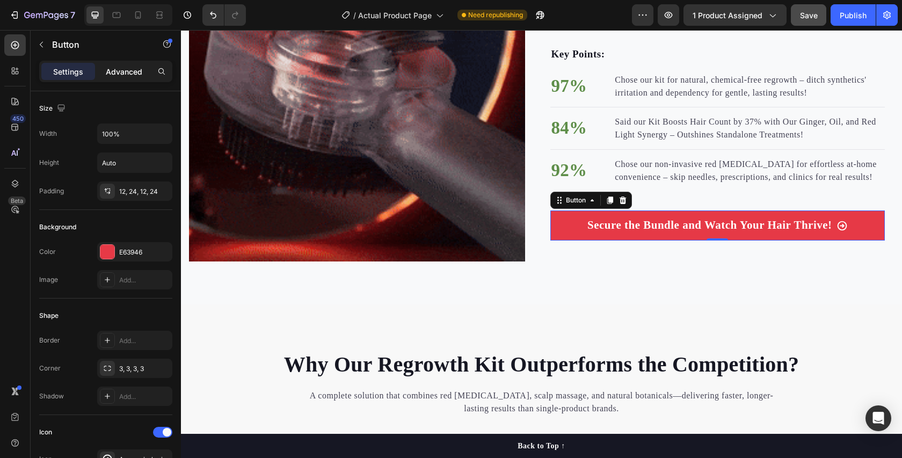
click at [126, 67] on p "Advanced" at bounding box center [124, 71] width 36 height 11
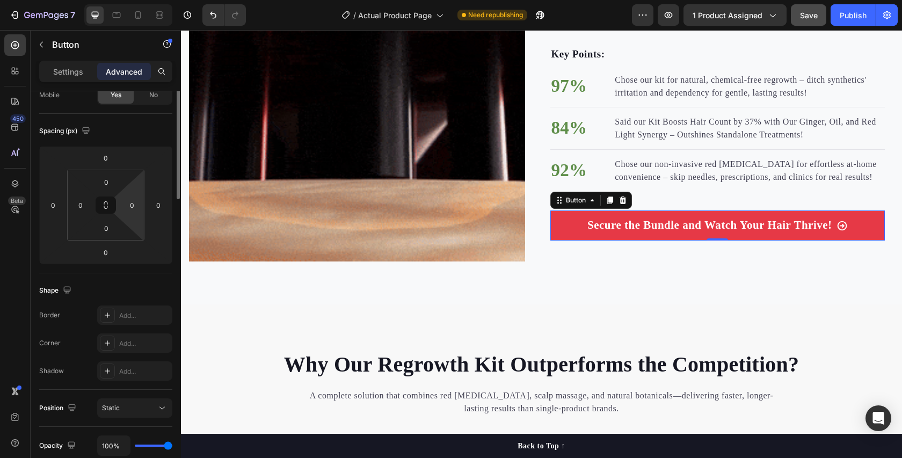
scroll to position [0, 0]
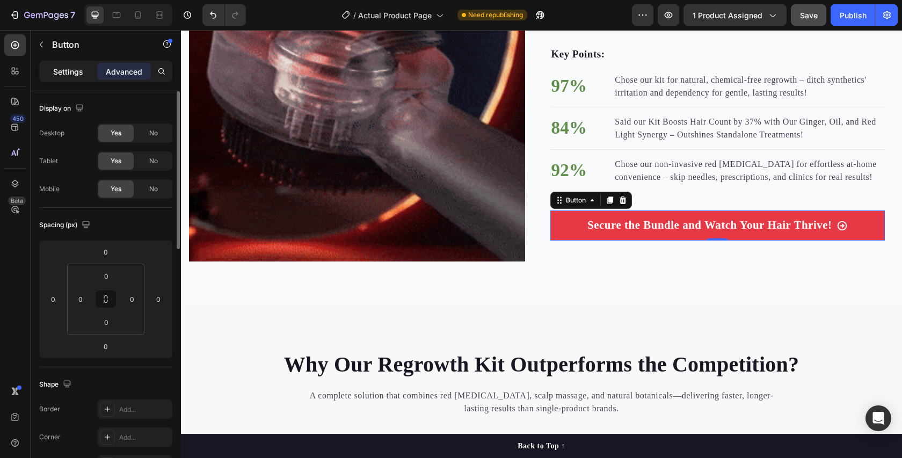
click at [65, 67] on p "Settings" at bounding box center [68, 71] width 30 height 11
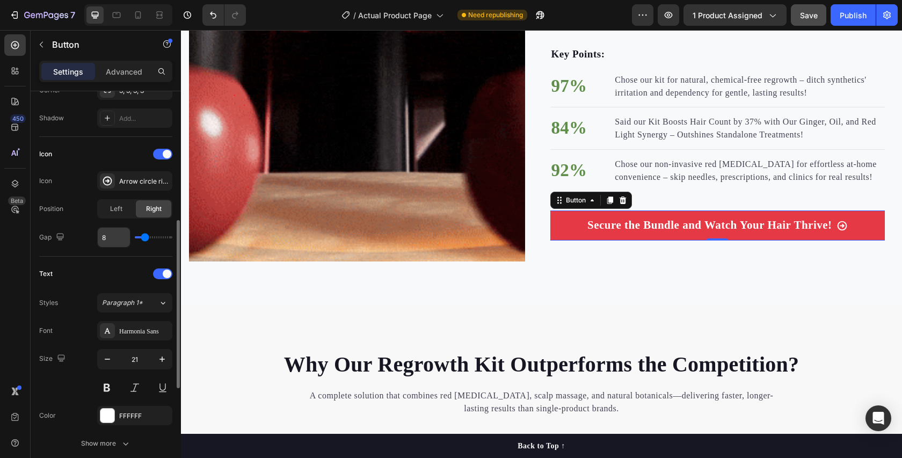
scroll to position [286, 0]
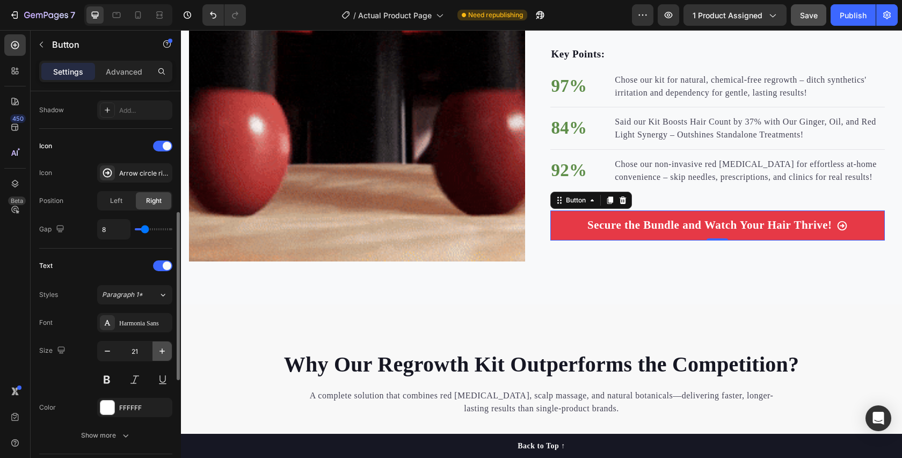
click at [159, 349] on icon "button" at bounding box center [162, 351] width 11 height 11
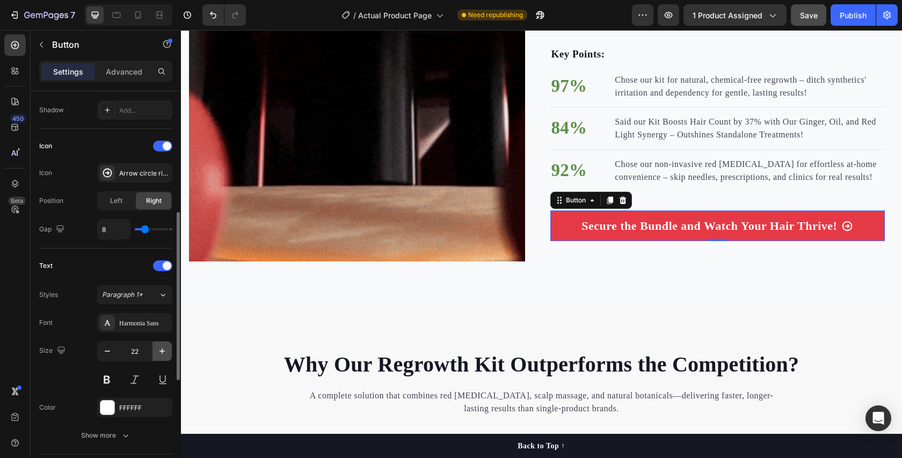
click at [159, 349] on icon "button" at bounding box center [162, 351] width 11 height 11
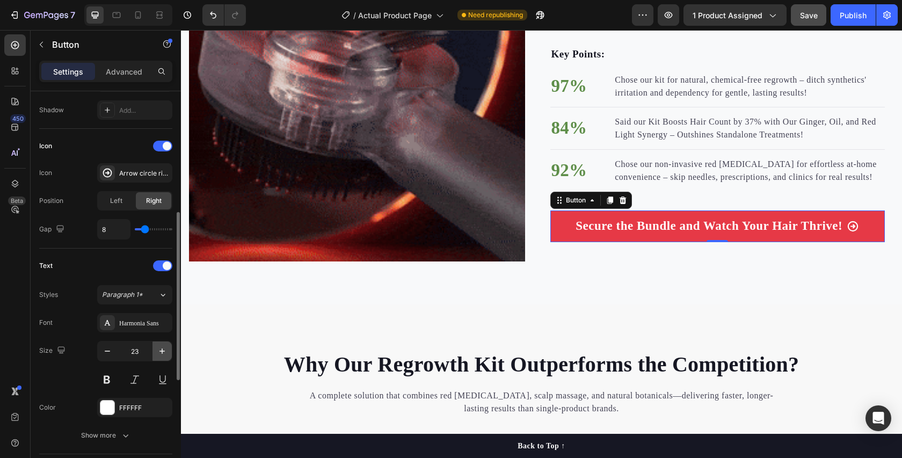
click at [159, 349] on icon "button" at bounding box center [162, 351] width 11 height 11
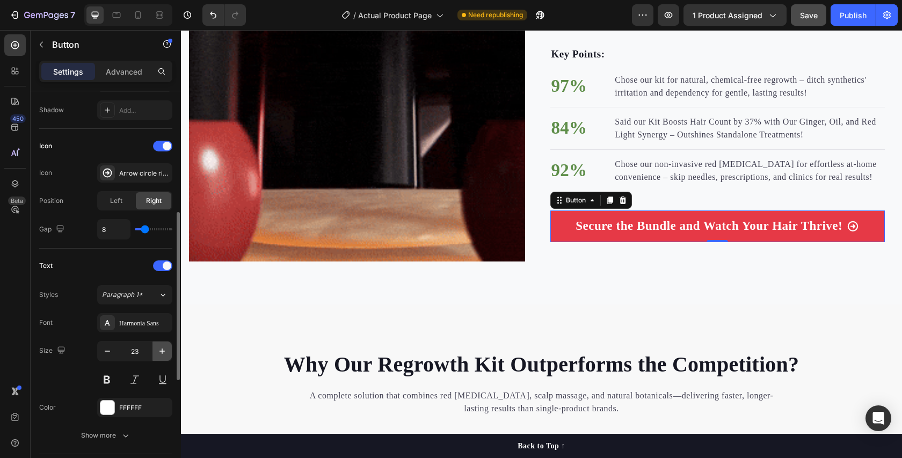
type input "24"
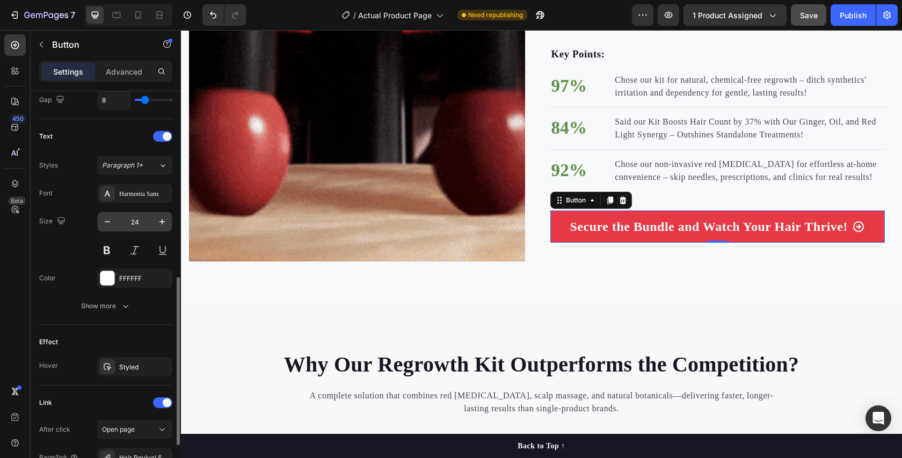
scroll to position [422, 0]
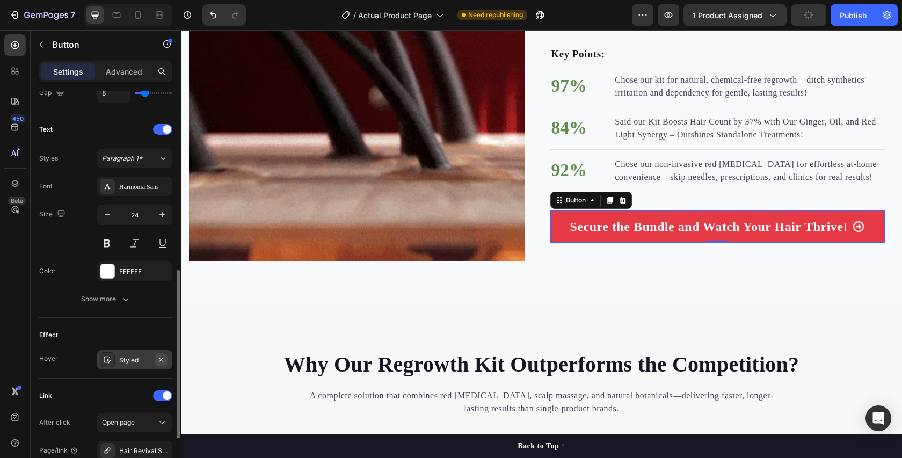
click at [161, 358] on icon "button" at bounding box center [161, 359] width 4 height 4
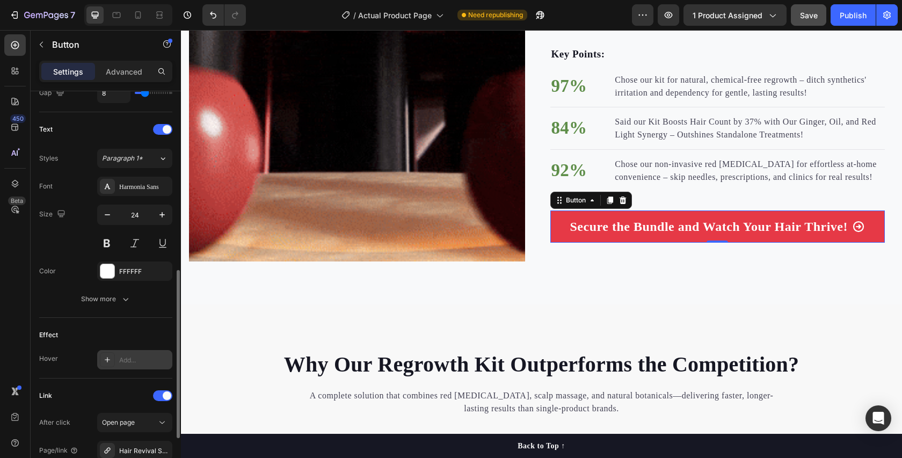
click at [125, 361] on div "Add..." at bounding box center [144, 360] width 50 height 10
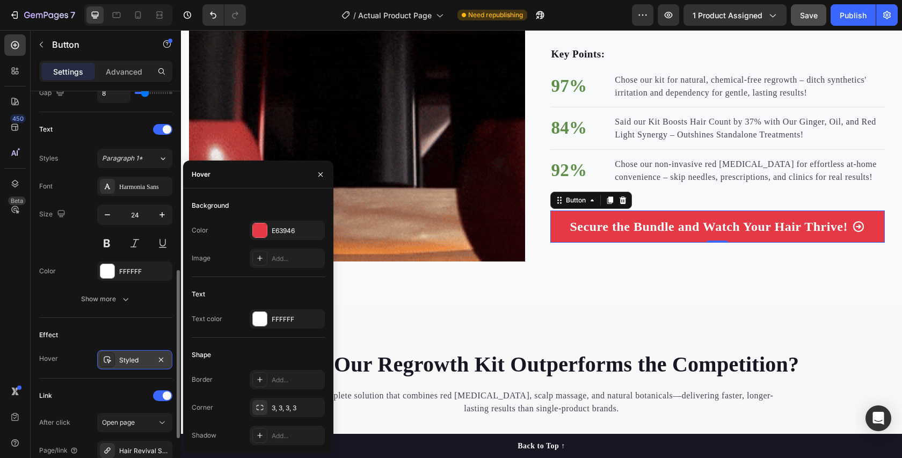
click at [130, 358] on div "Styled" at bounding box center [134, 360] width 31 height 10
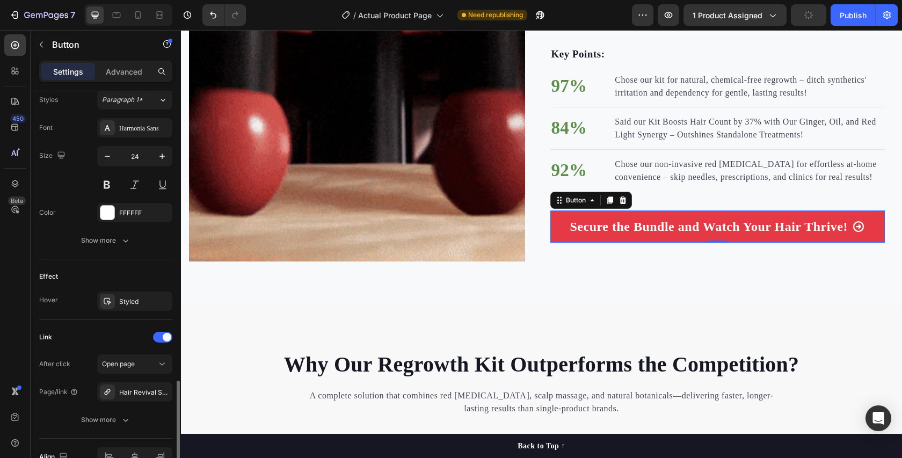
scroll to position [541, 0]
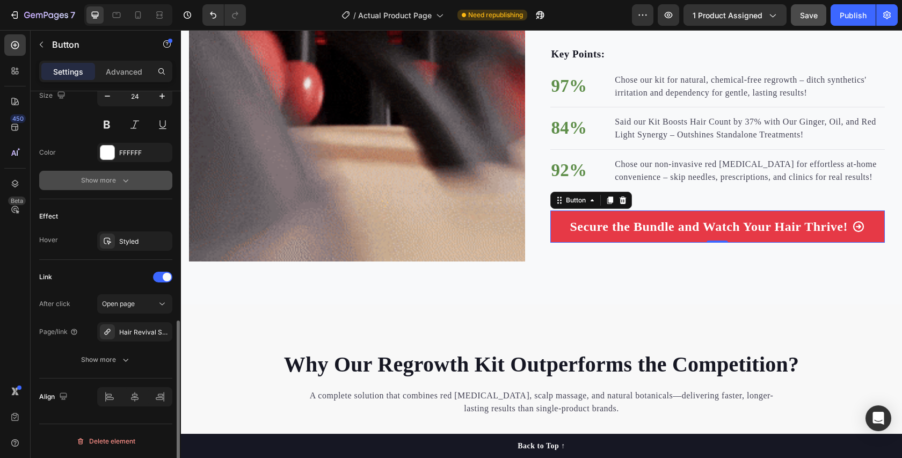
click at [112, 182] on div "Show more" at bounding box center [106, 180] width 50 height 11
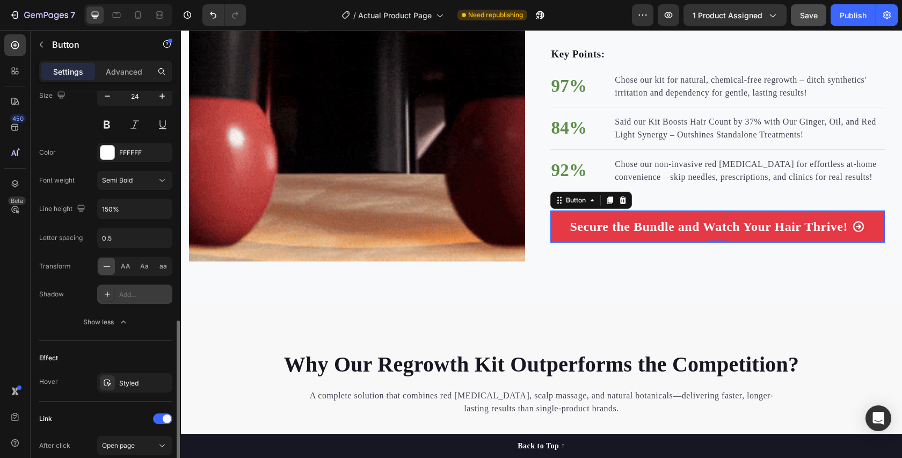
click at [109, 292] on icon at bounding box center [107, 294] width 9 height 9
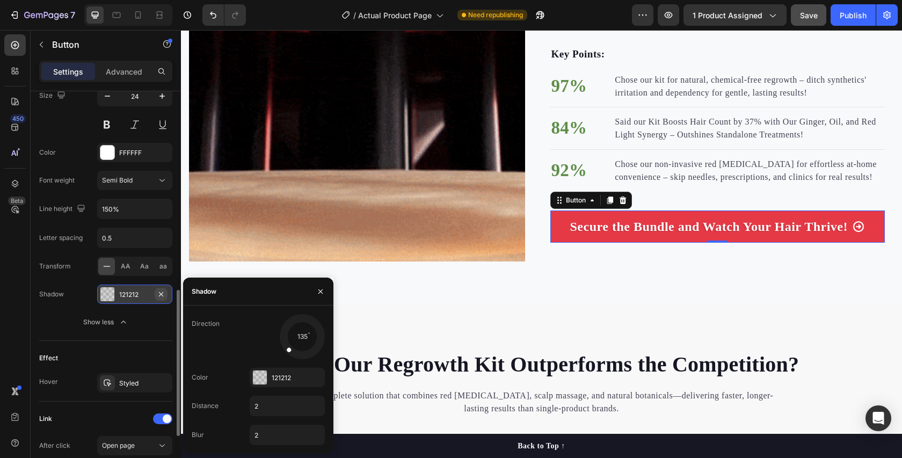
click at [160, 295] on icon "button" at bounding box center [161, 293] width 4 height 4
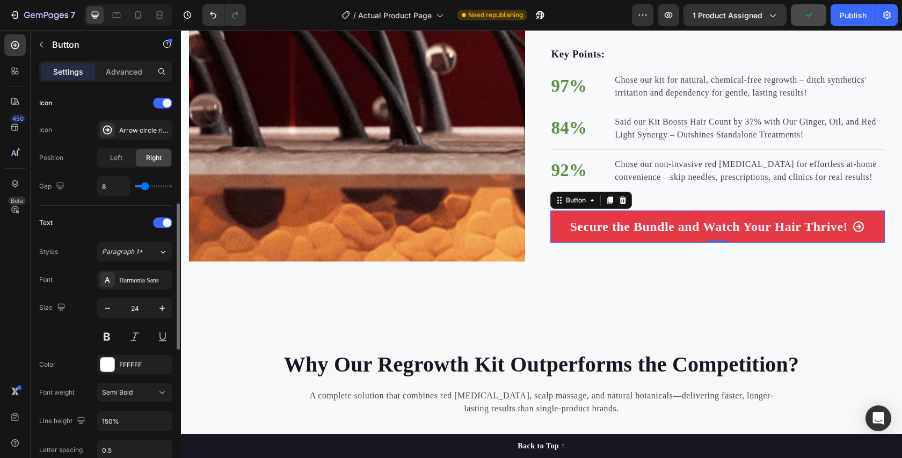
scroll to position [312, 0]
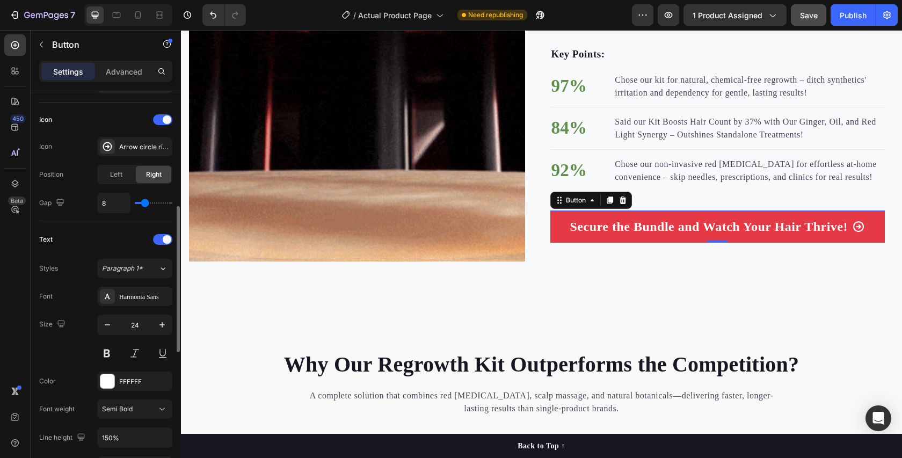
type input "10"
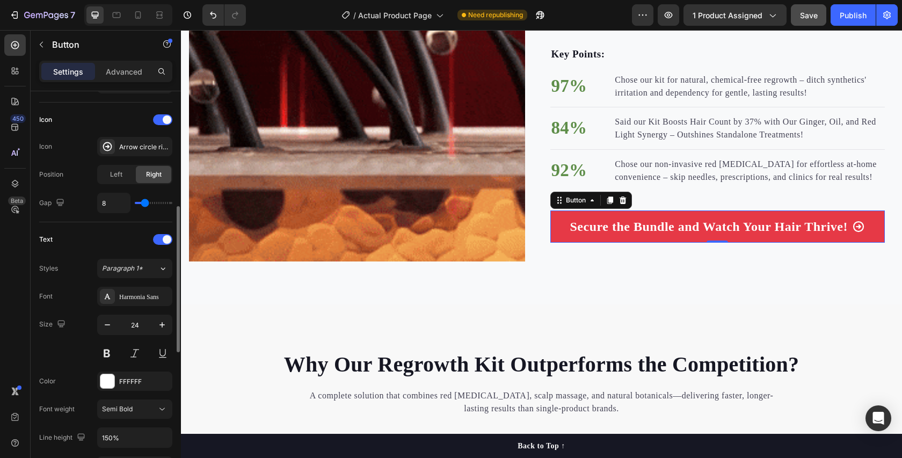
type input "10"
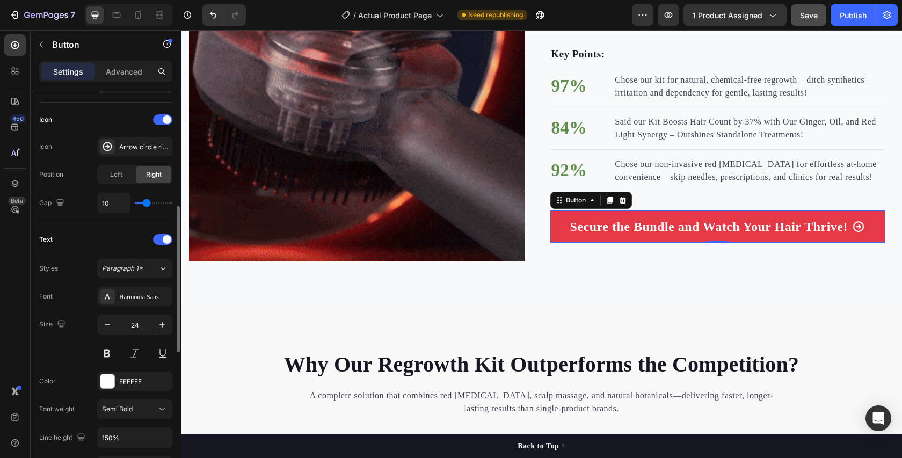
type input "11"
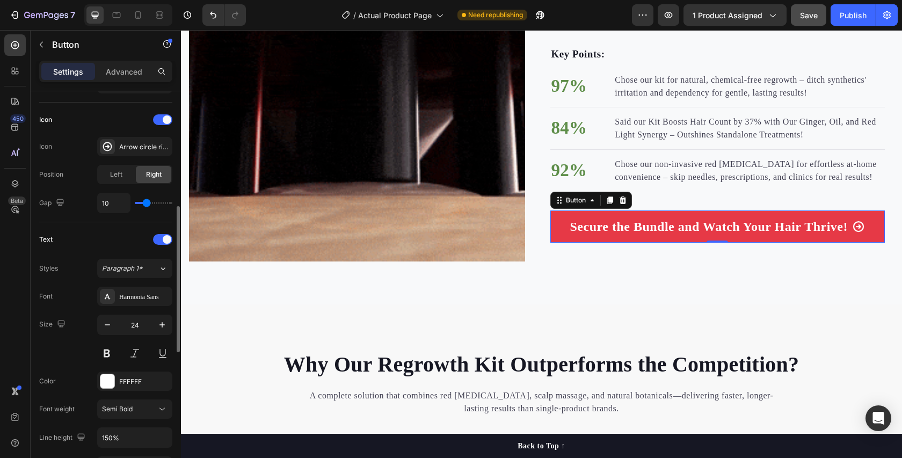
type input "11"
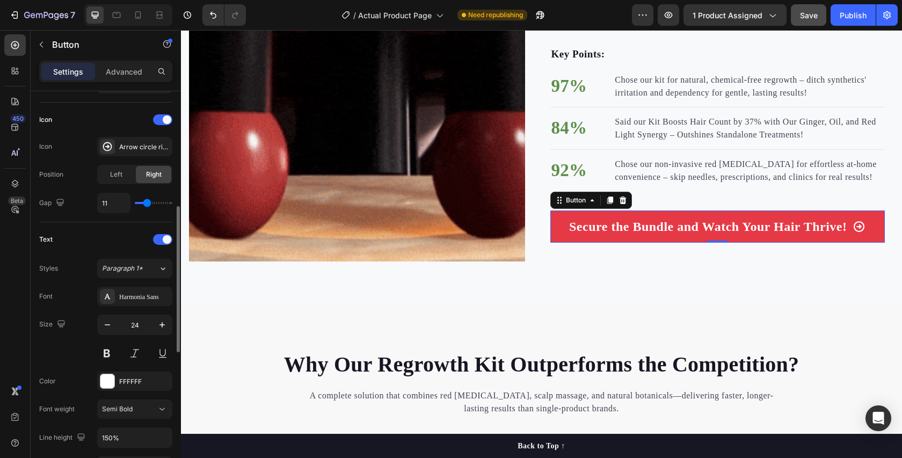
type input "12"
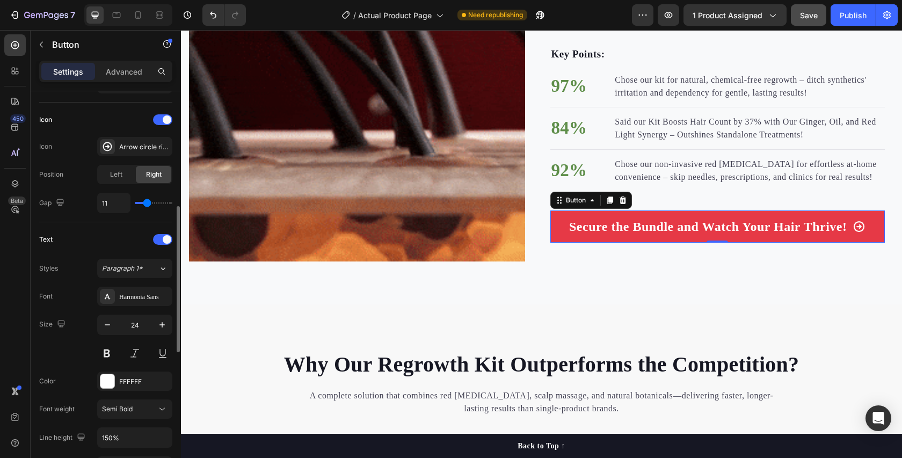
type input "12"
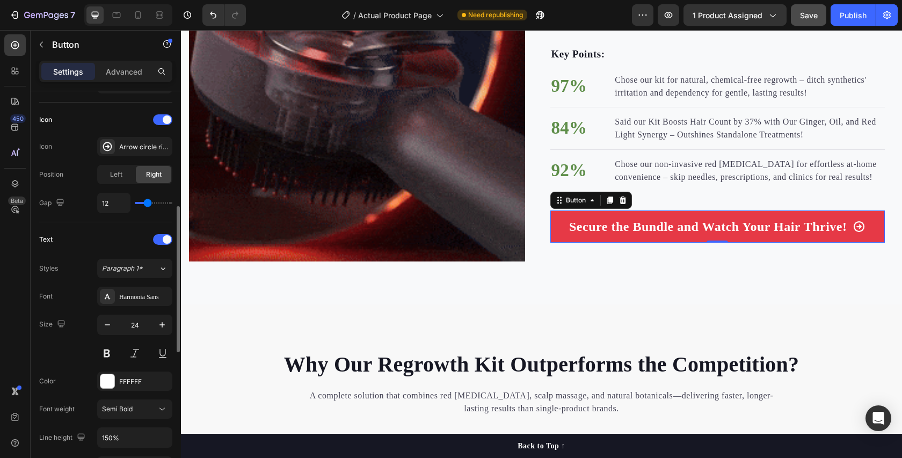
type input "13"
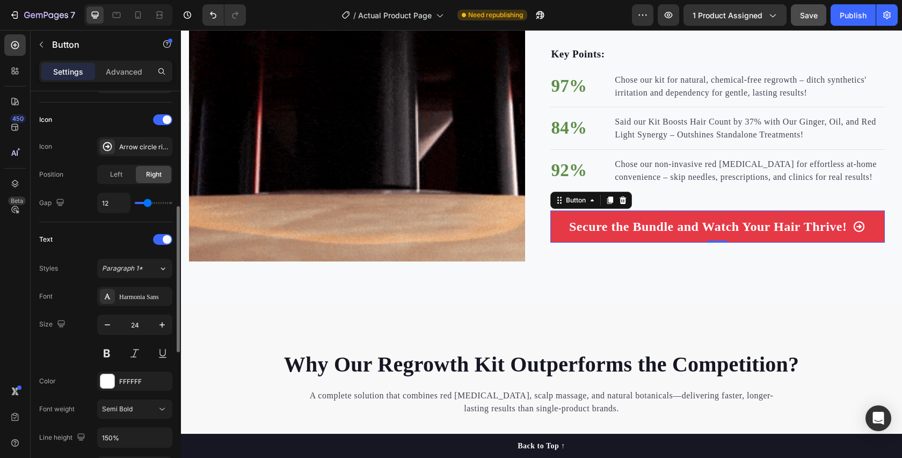
type input "13"
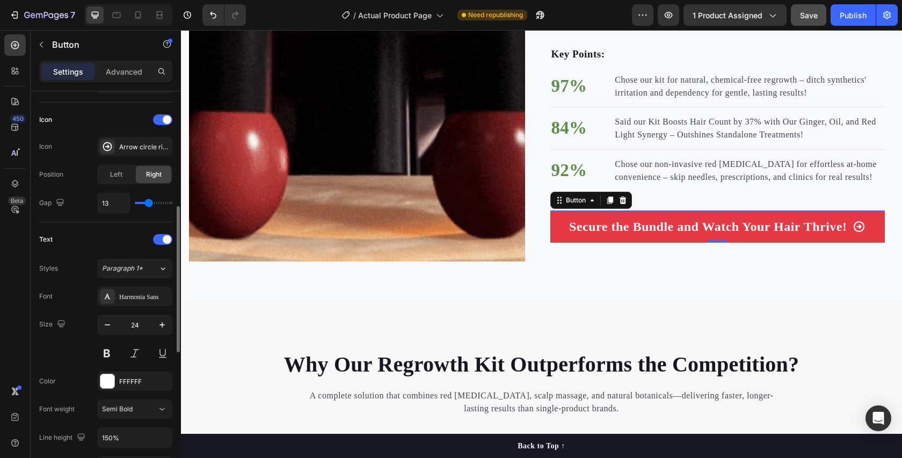
type input "15"
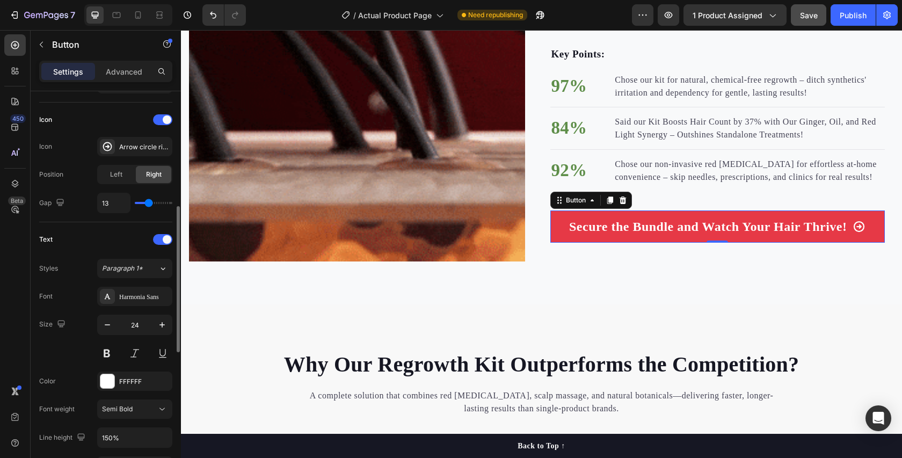
type input "15"
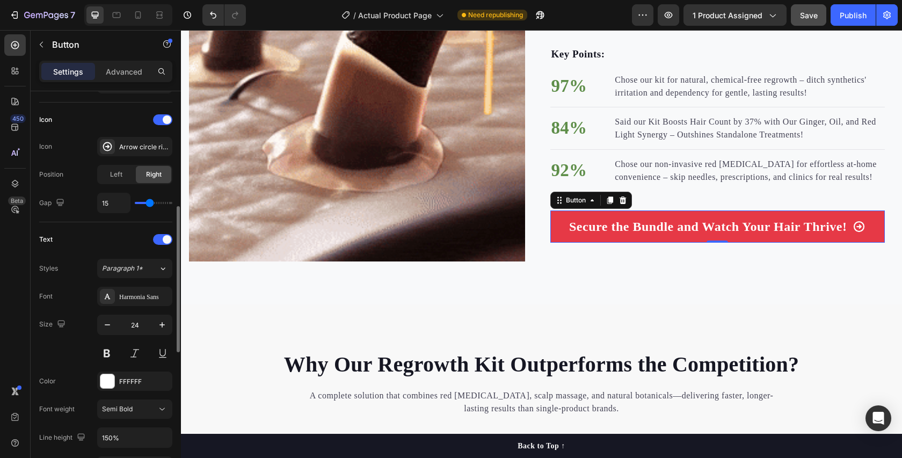
type input "16"
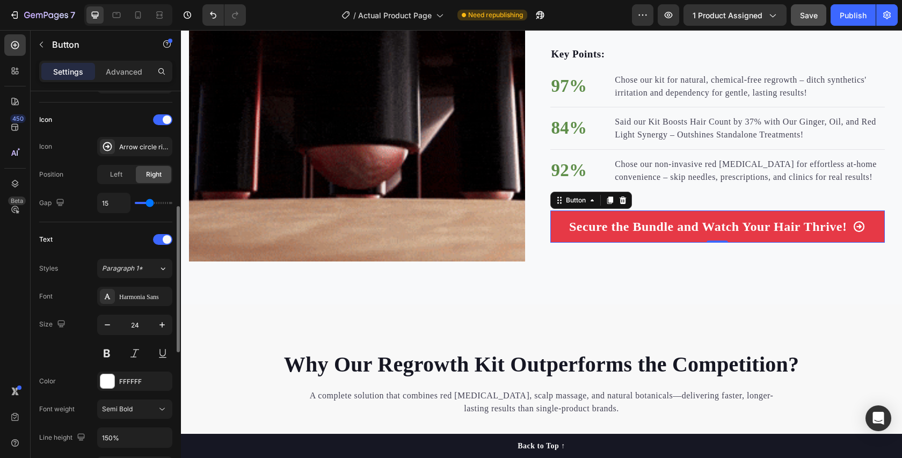
type input "16"
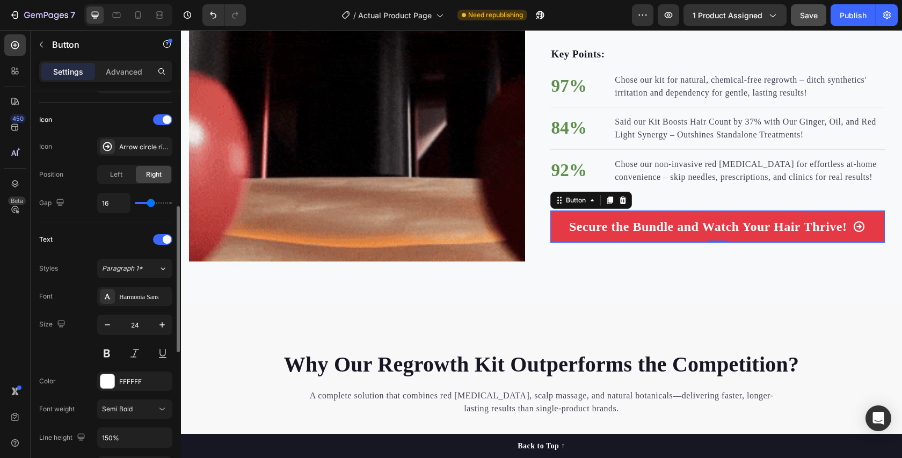
type input "17"
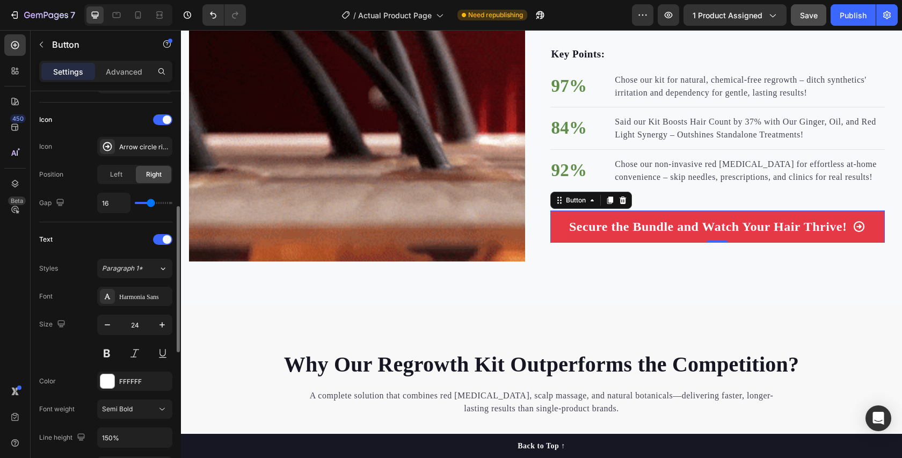
type input "17"
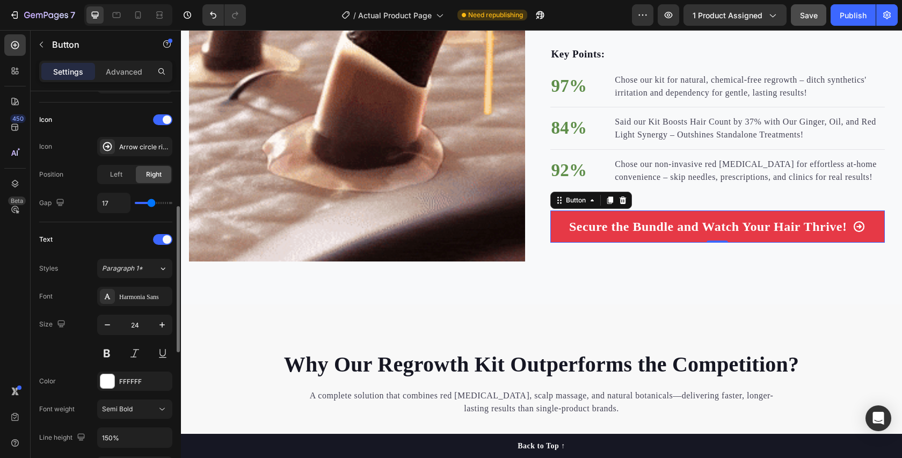
type input "18"
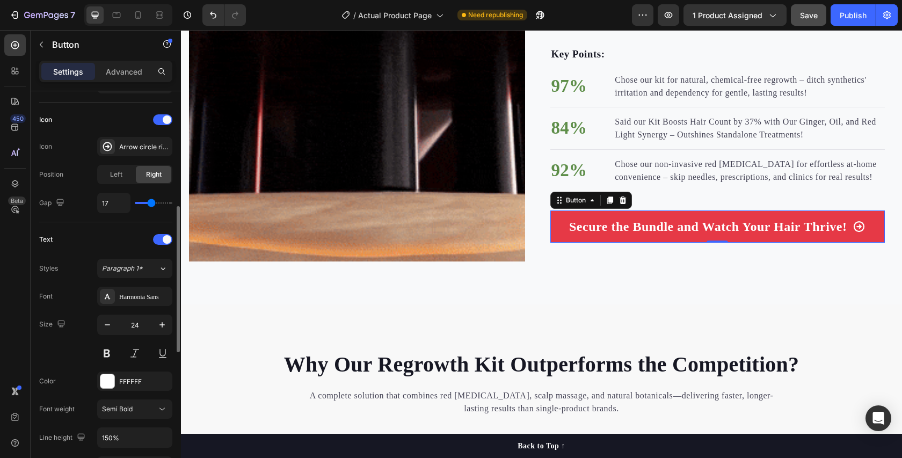
type input "18"
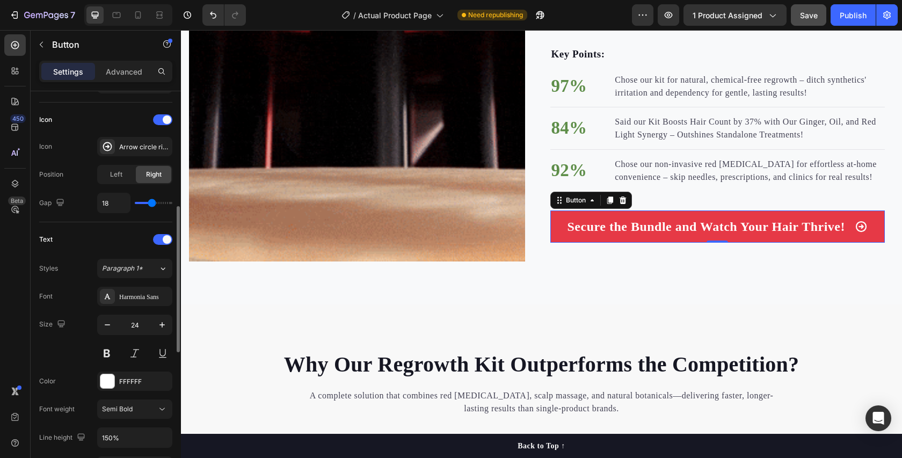
type input "19"
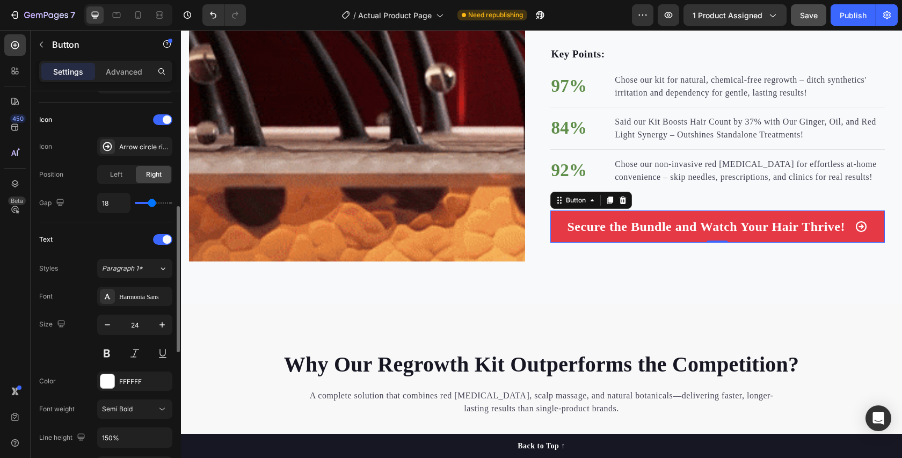
type input "19"
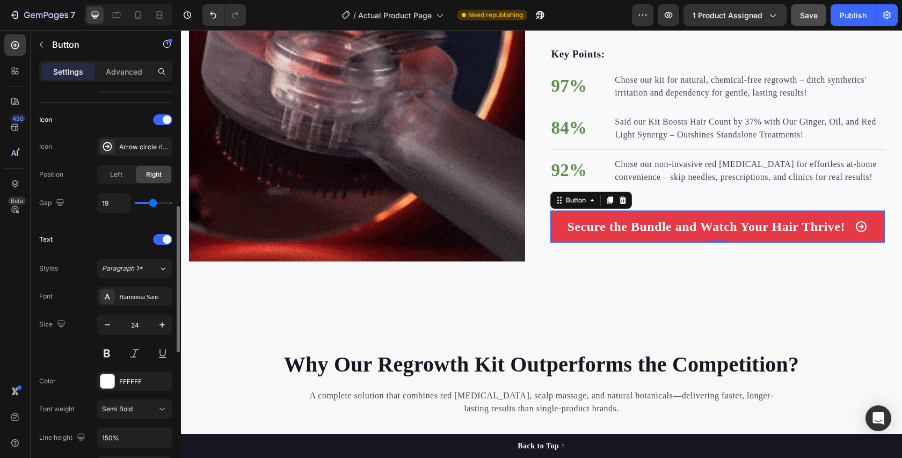
type input "20"
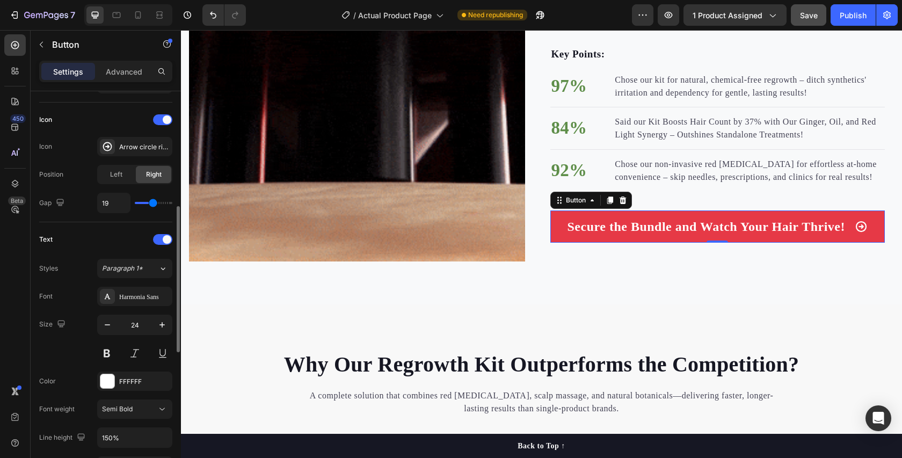
type input "20"
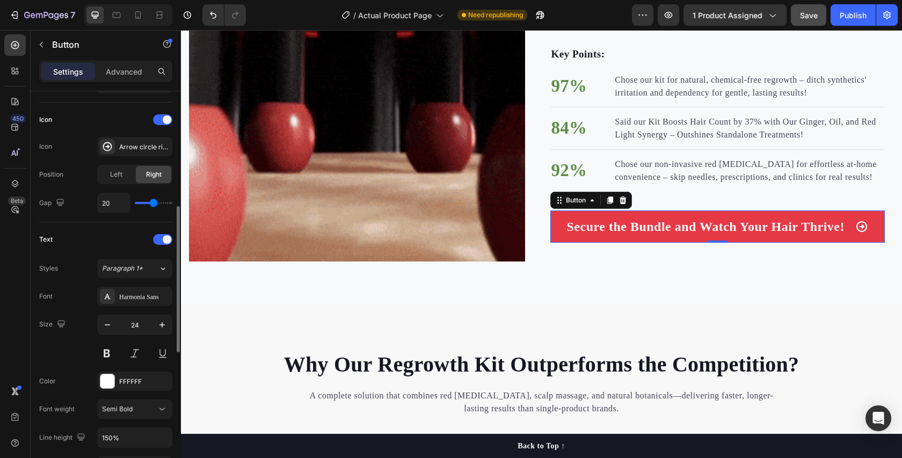
type input "22"
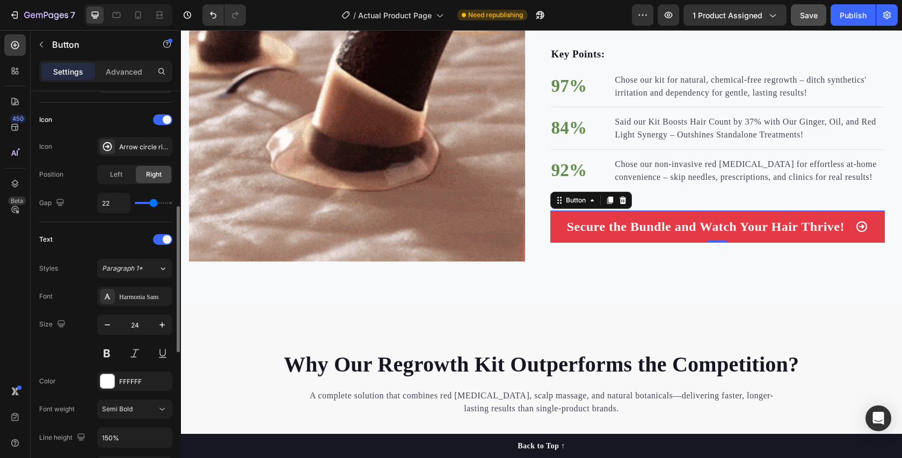
type input "22"
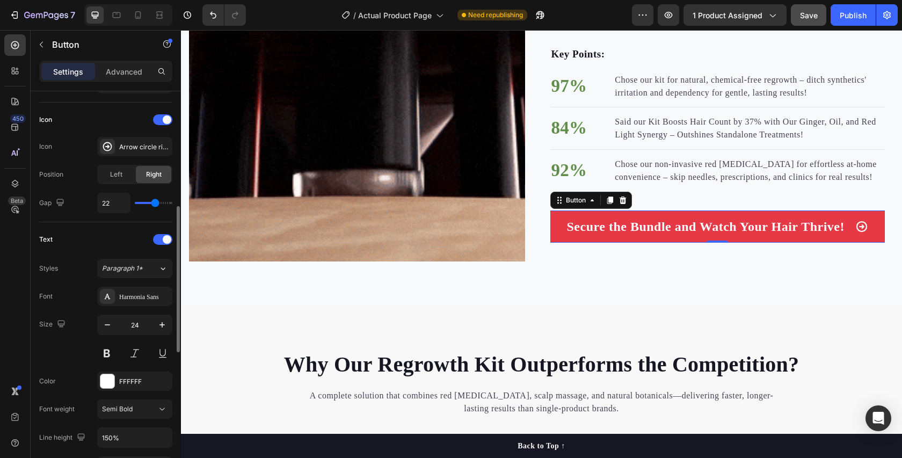
type input "23"
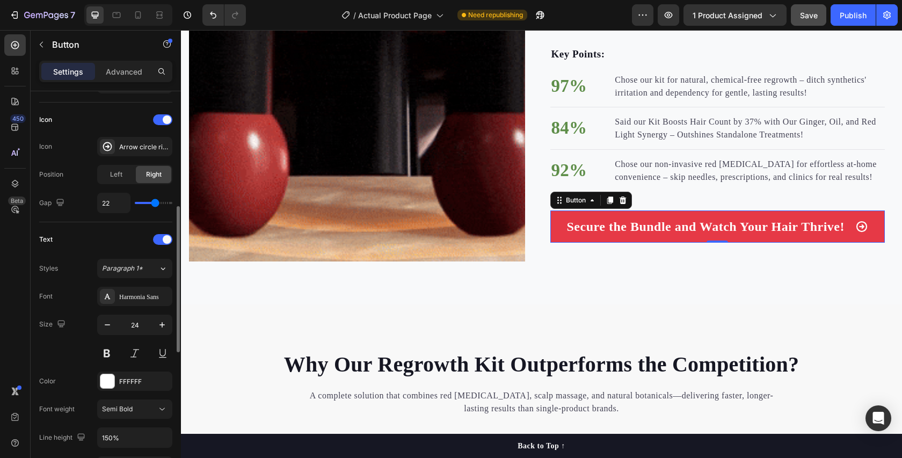
type input "23"
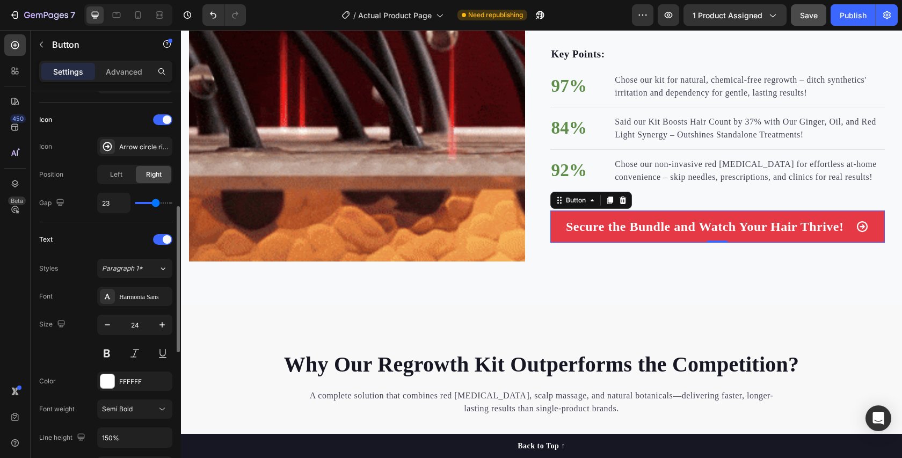
type input "24"
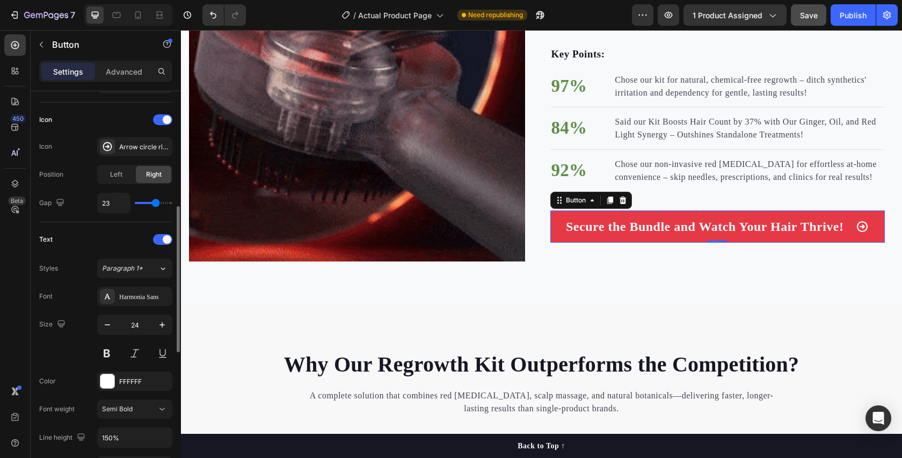
type input "24"
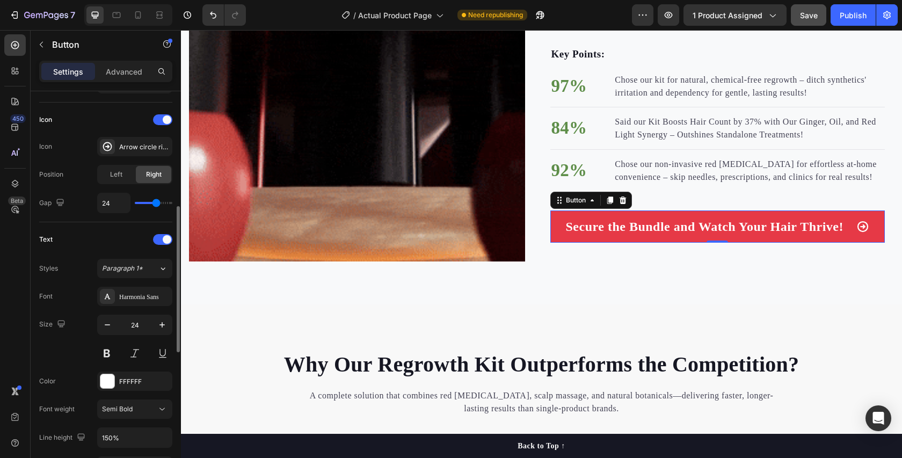
type input "25"
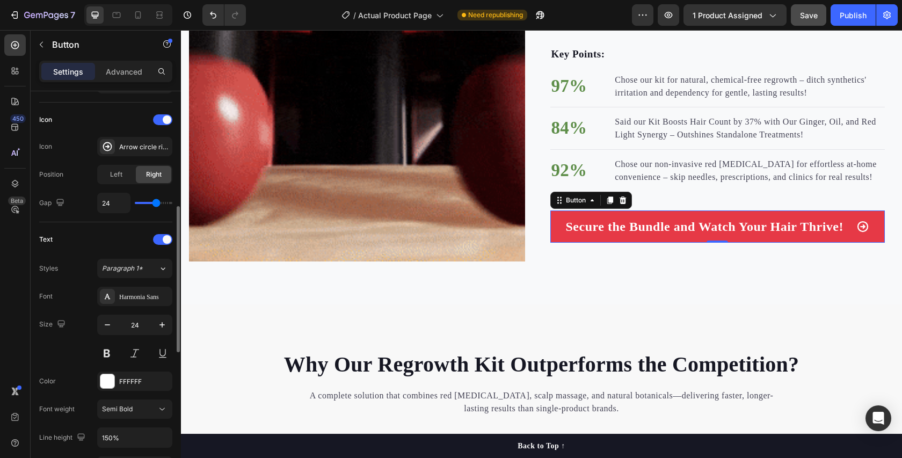
type input "25"
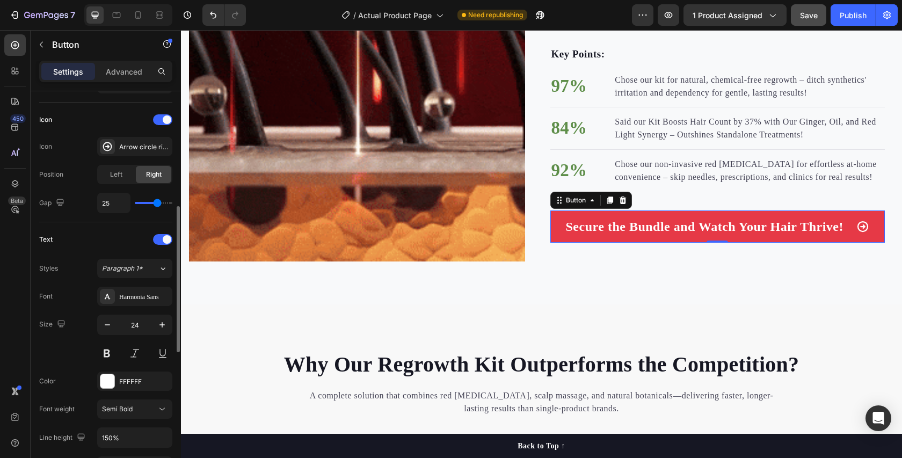
type input "26"
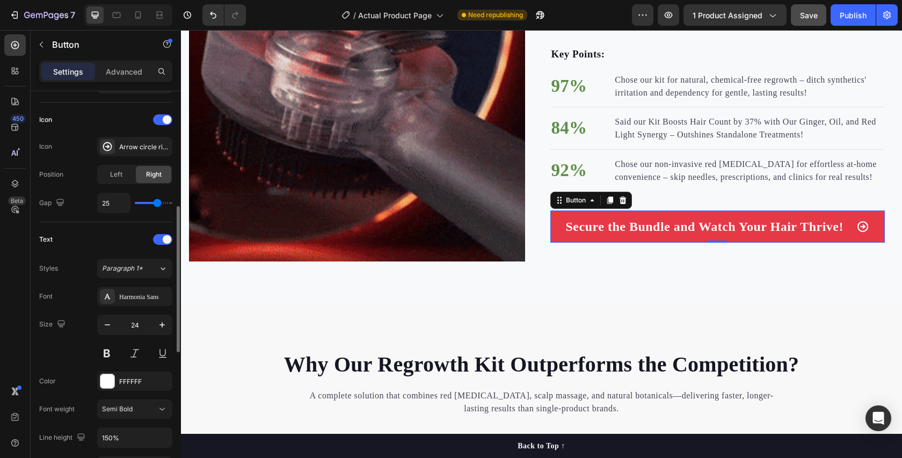
type input "26"
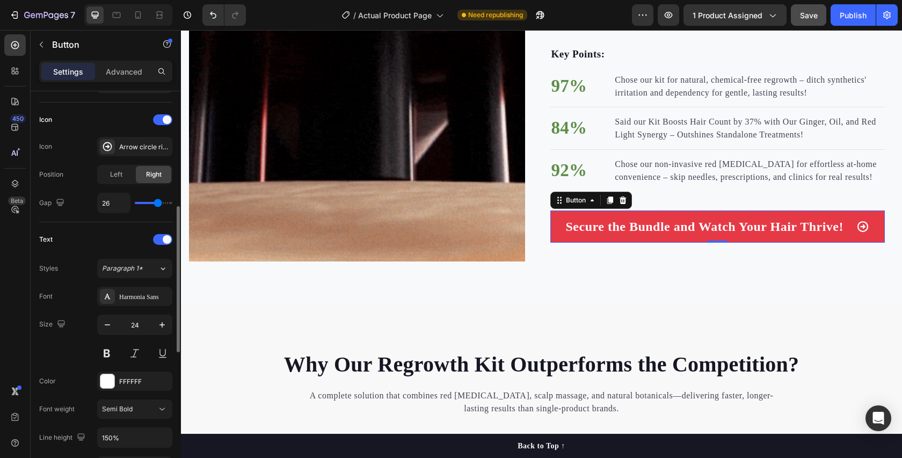
type input "27"
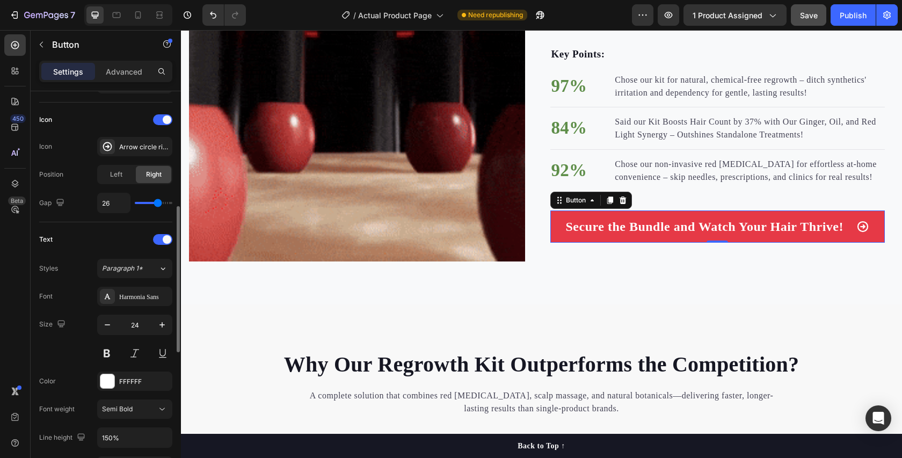
type input "27"
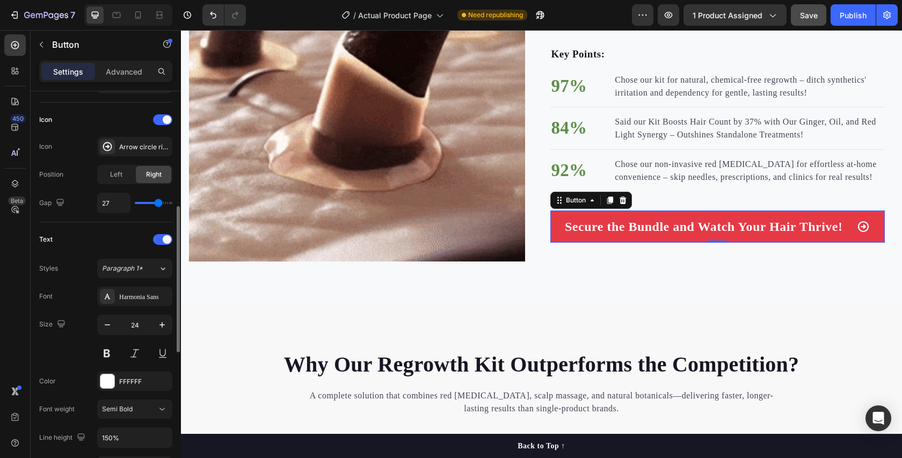
type input "26"
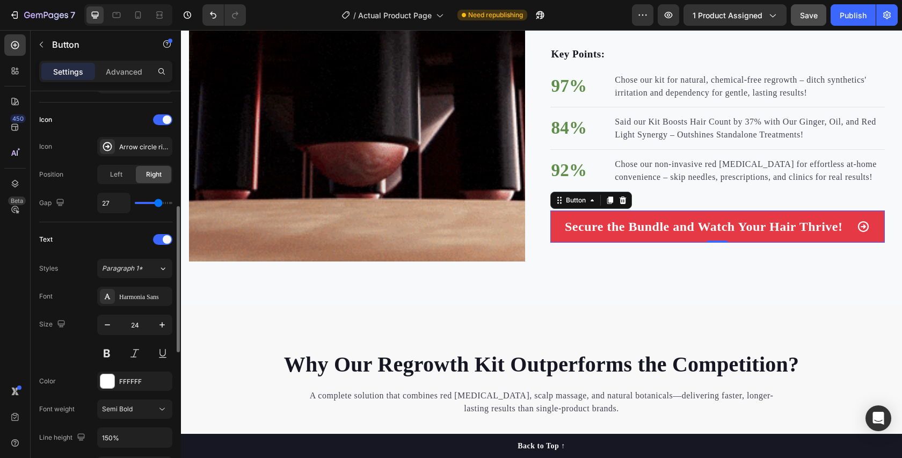
type input "26"
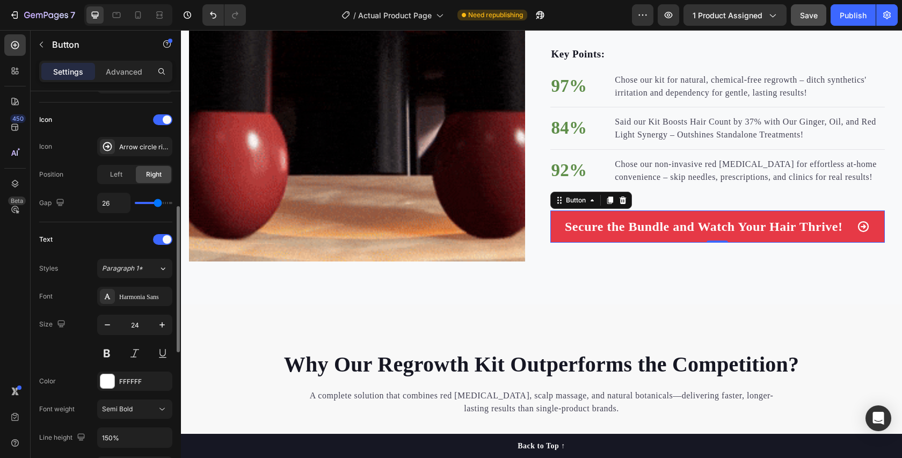
type input "22"
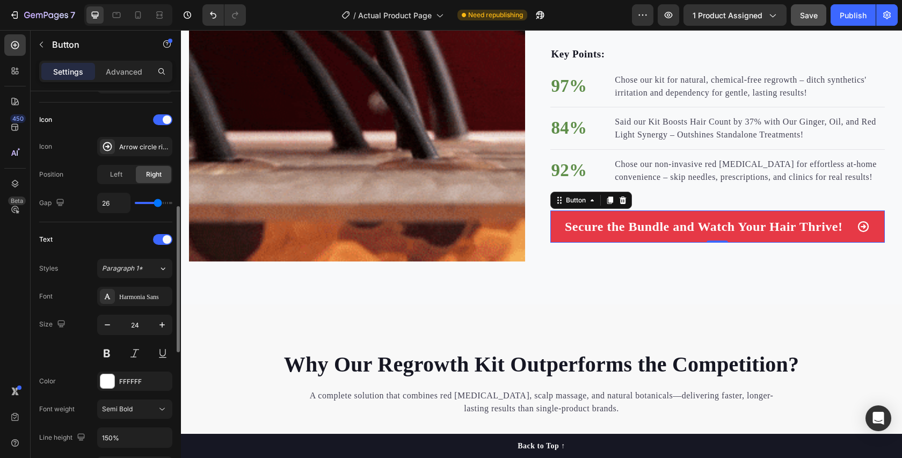
type input "22"
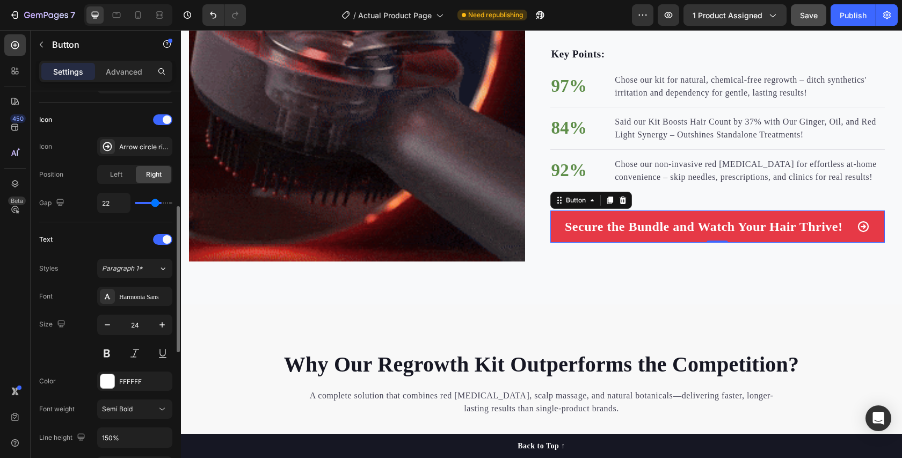
type input "19"
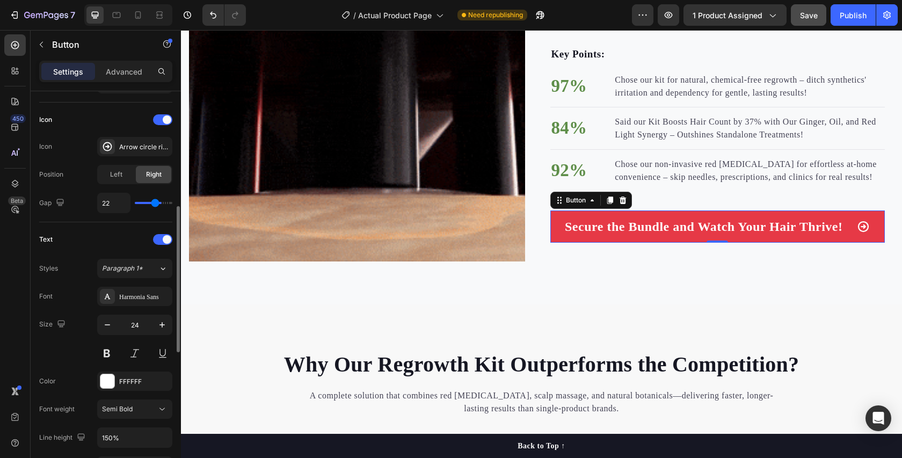
type input "19"
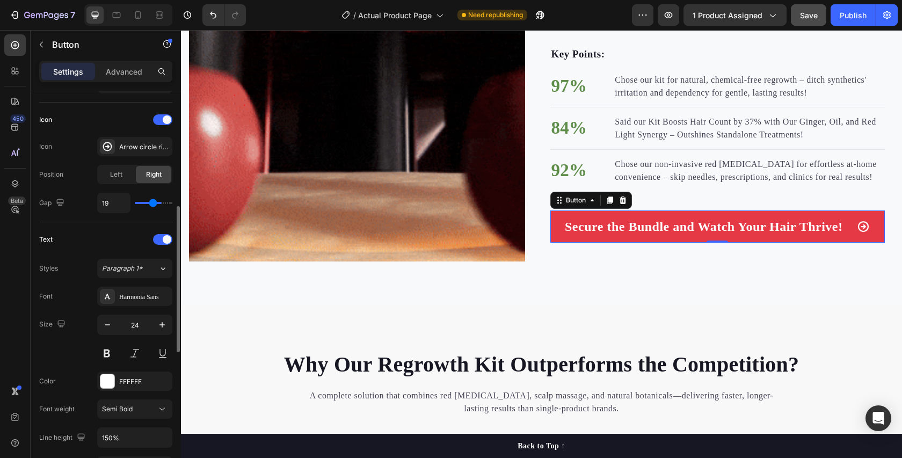
type input "16"
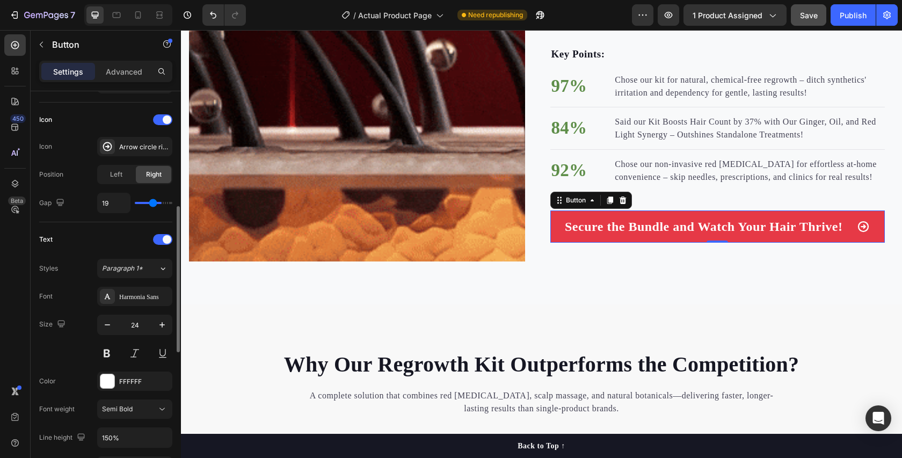
type input "16"
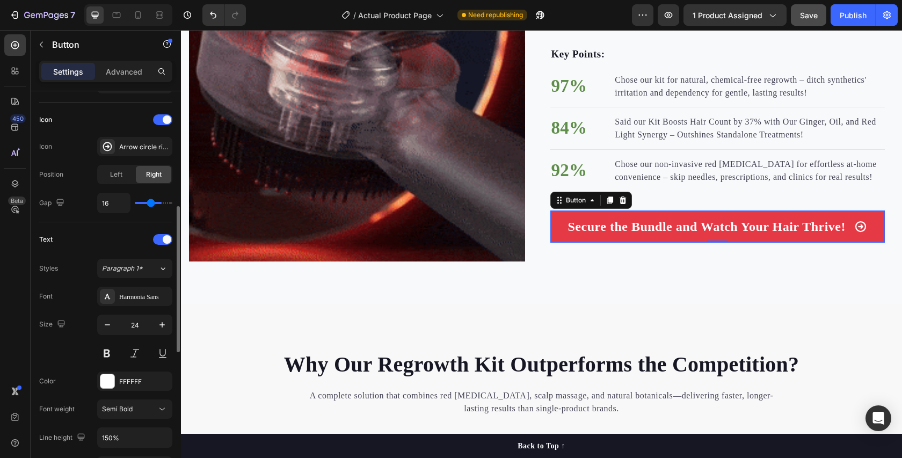
type input "14"
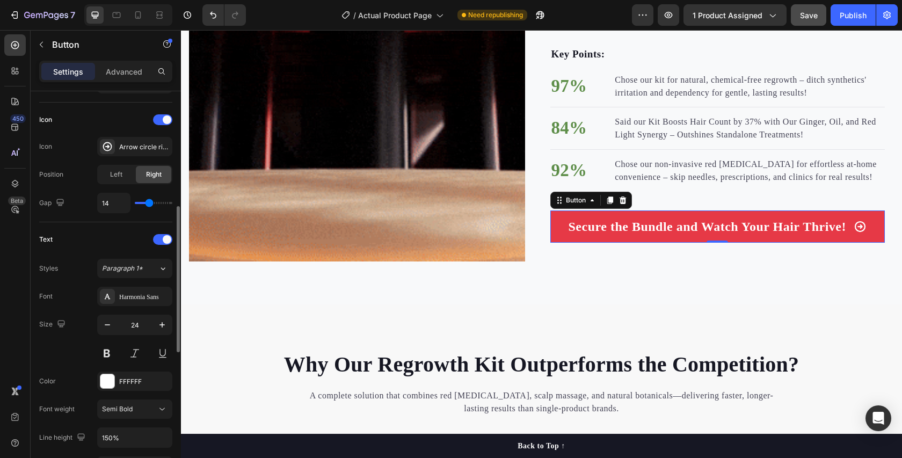
type input "14"
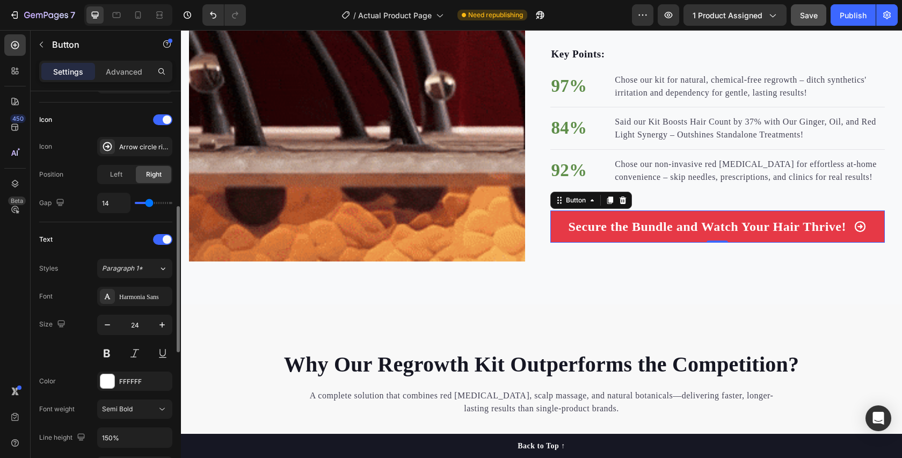
click at [149, 202] on input "range" at bounding box center [154, 203] width 38 height 2
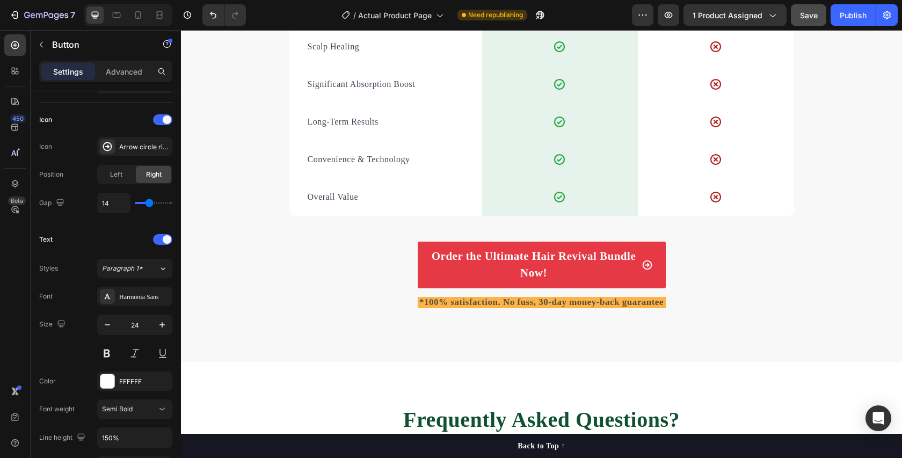
scroll to position [2120, 0]
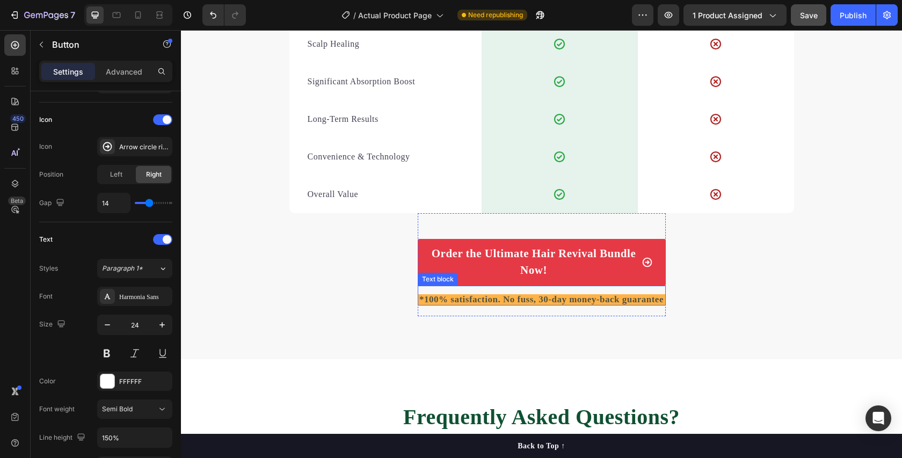
click at [472, 290] on div "*100% satisfaction. No fuss, 30-day money-back guarantee Text block" at bounding box center [542, 296] width 248 height 20
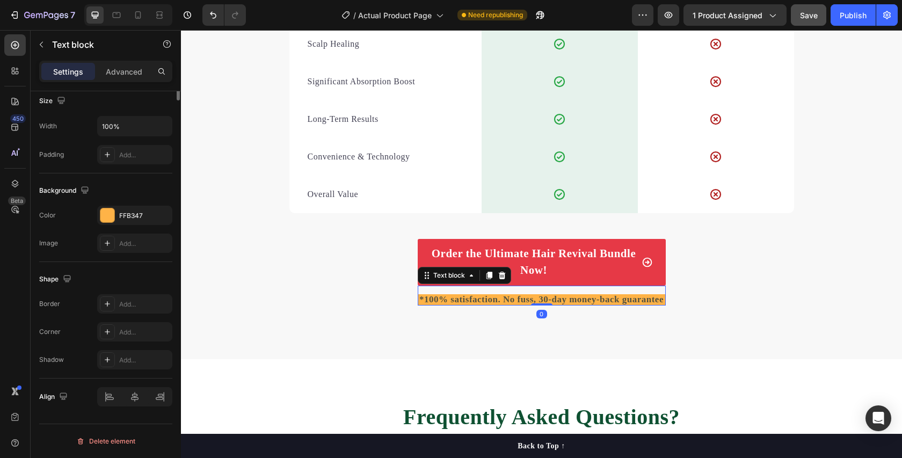
scroll to position [0, 0]
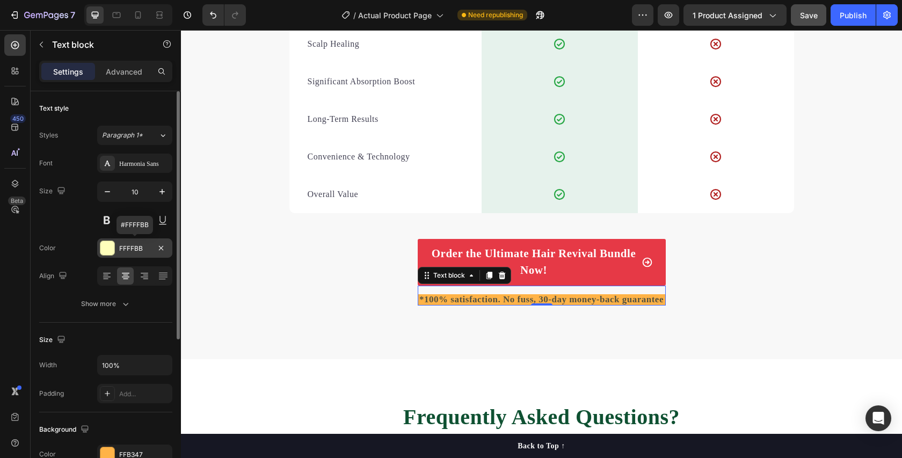
click at [122, 246] on div "FFFFBB" at bounding box center [134, 249] width 31 height 10
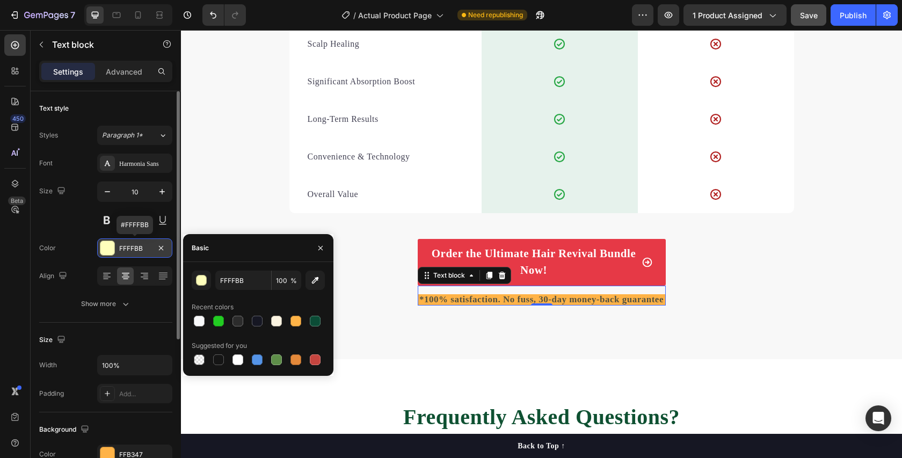
click at [122, 246] on div "FFFFBB" at bounding box center [134, 249] width 31 height 10
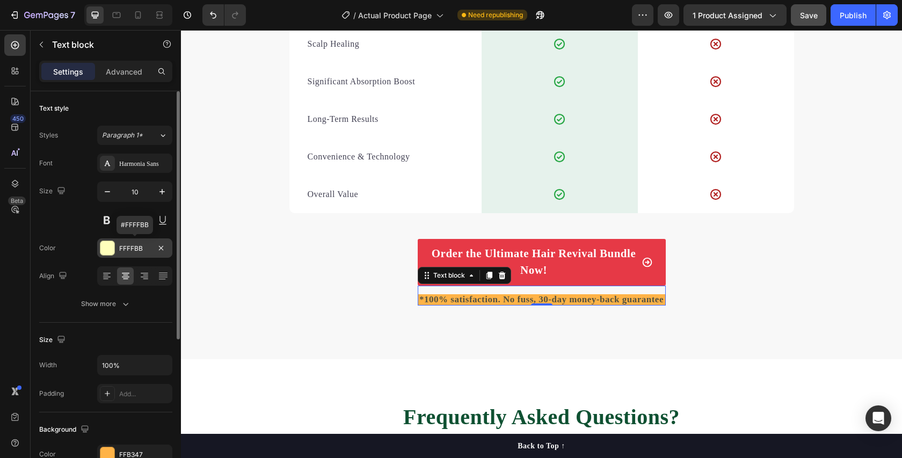
click at [122, 246] on div "FFFFBB" at bounding box center [134, 249] width 31 height 10
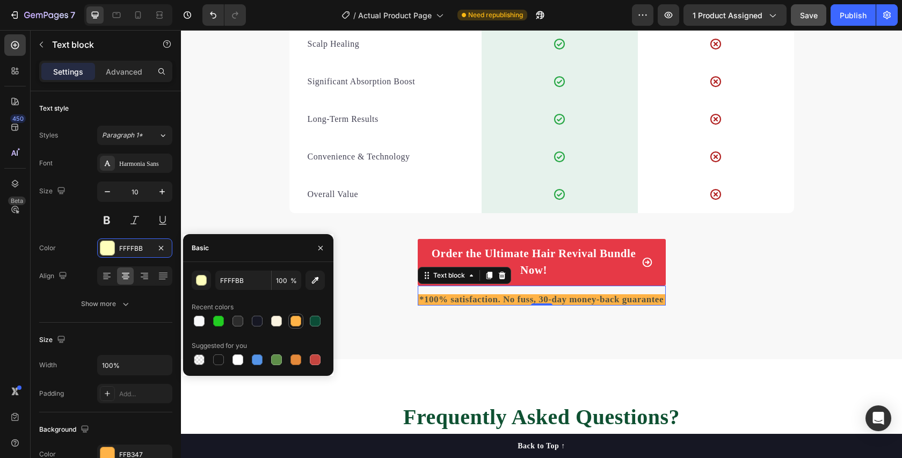
click at [298, 319] on div at bounding box center [295, 321] width 11 height 11
type input "FFB347"
click at [297, 319] on div at bounding box center [295, 321] width 11 height 11
click at [318, 244] on icon "button" at bounding box center [320, 248] width 9 height 9
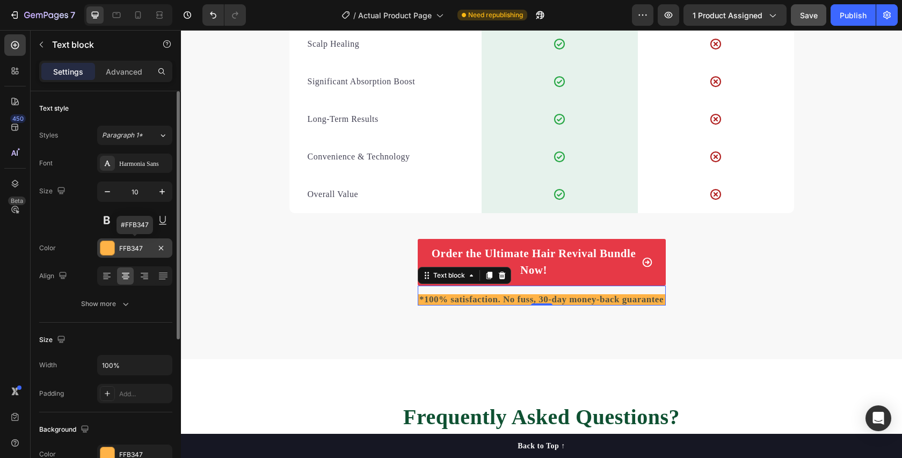
click at [120, 247] on div "FFB347" at bounding box center [134, 249] width 31 height 10
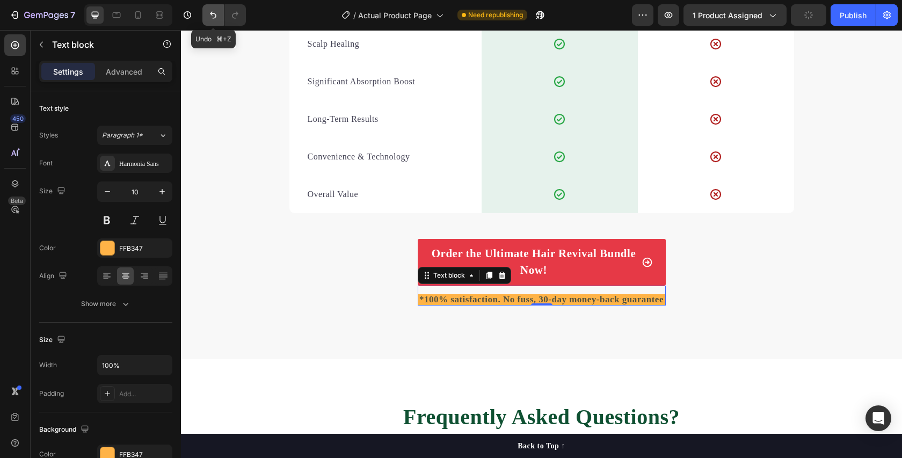
click at [213, 10] on icon "Undo/Redo" at bounding box center [213, 15] width 11 height 11
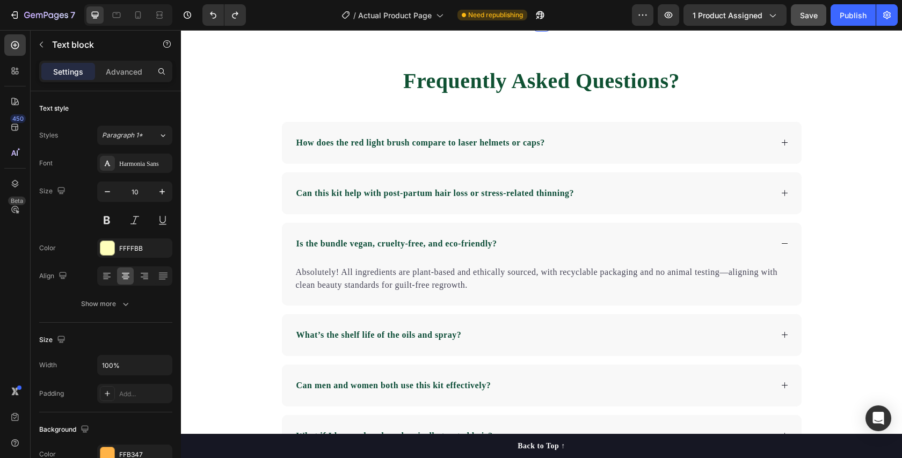
scroll to position [2468, 0]
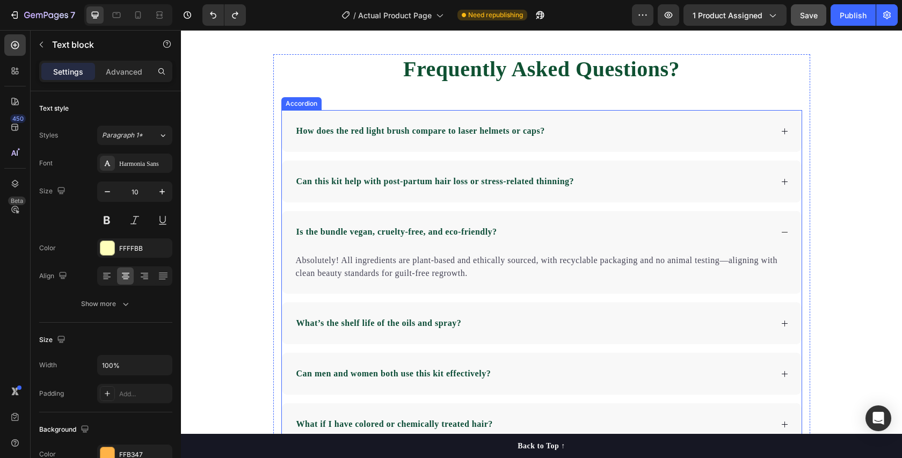
click at [782, 233] on icon at bounding box center [784, 232] width 8 height 8
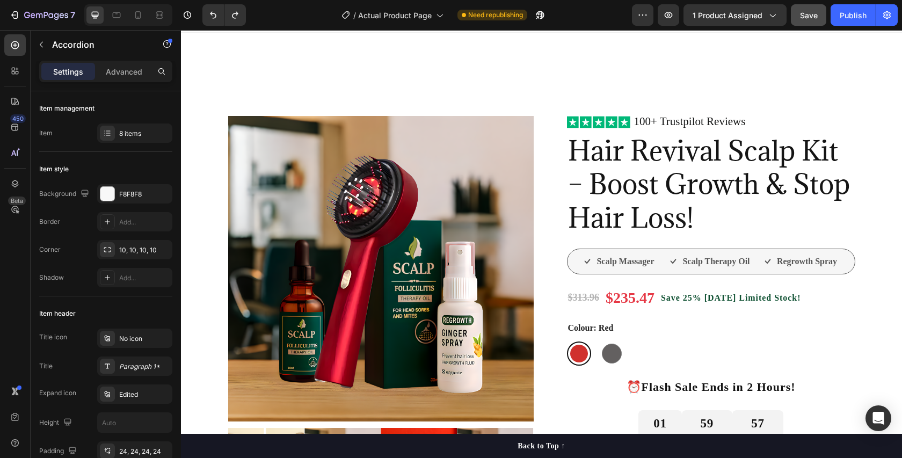
scroll to position [0, 0]
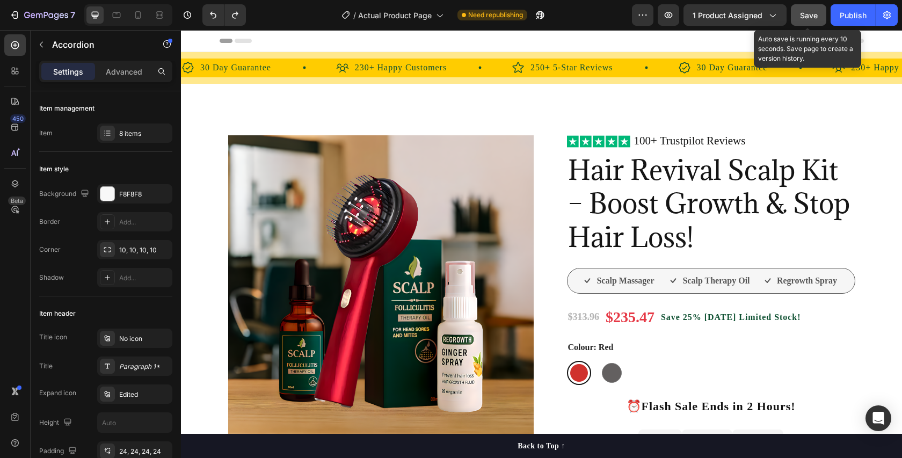
click at [817, 15] on span "Save" at bounding box center [809, 15] width 18 height 9
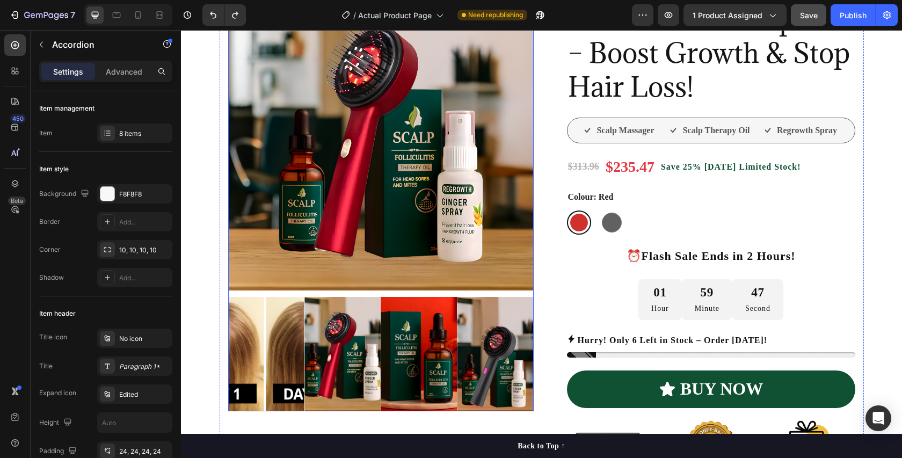
scroll to position [100, 0]
